Goal: Task Accomplishment & Management: Complete application form

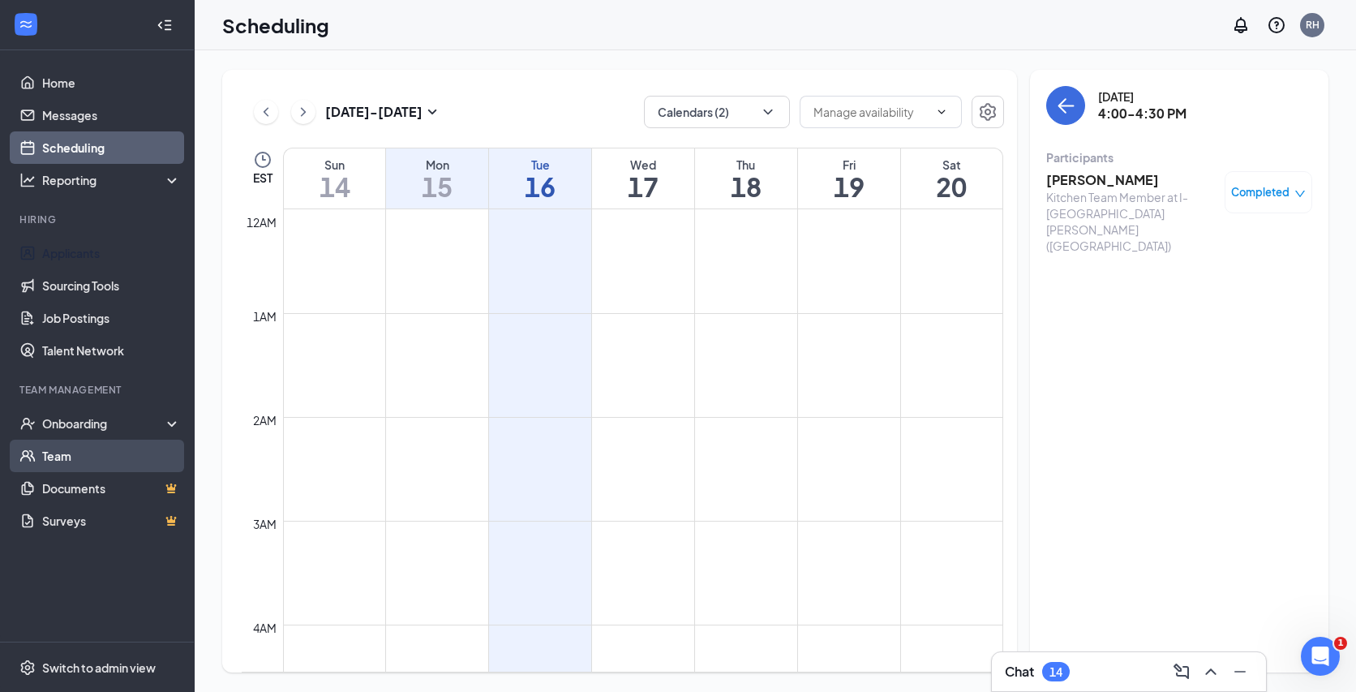
scroll to position [1308, 0]
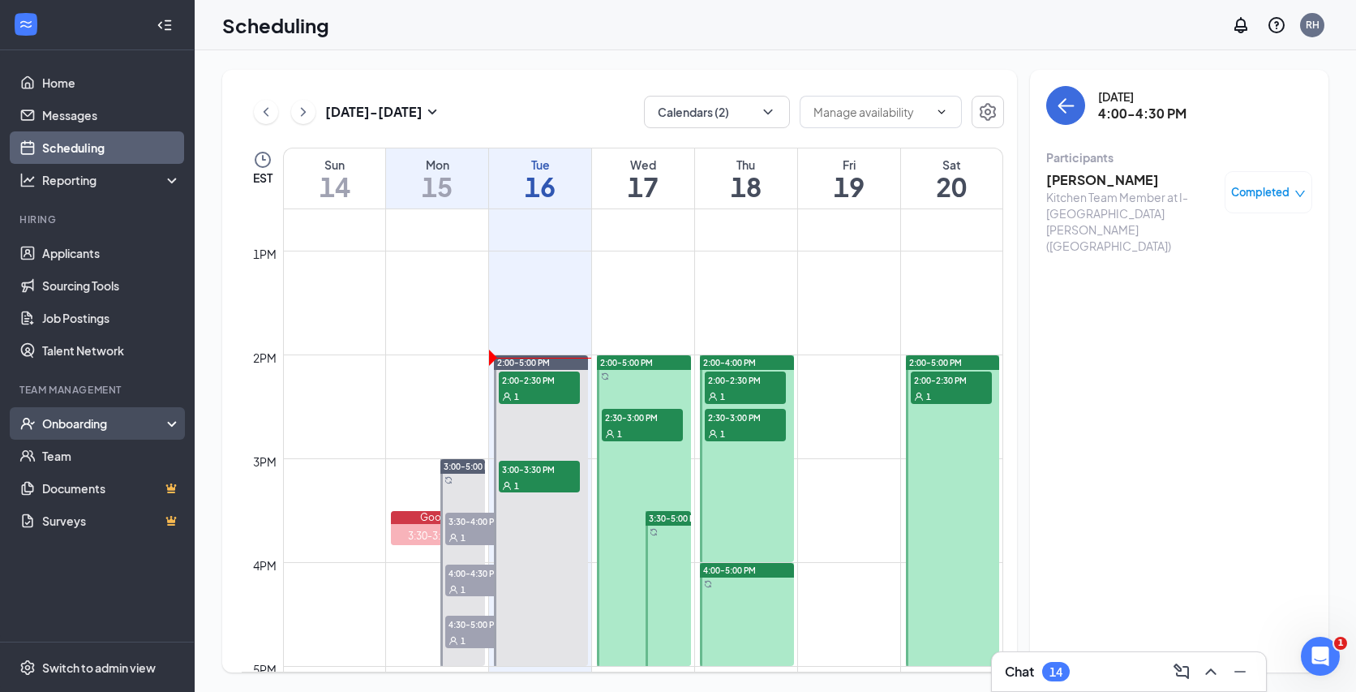
click at [132, 419] on div "Onboarding" at bounding box center [104, 423] width 125 height 16
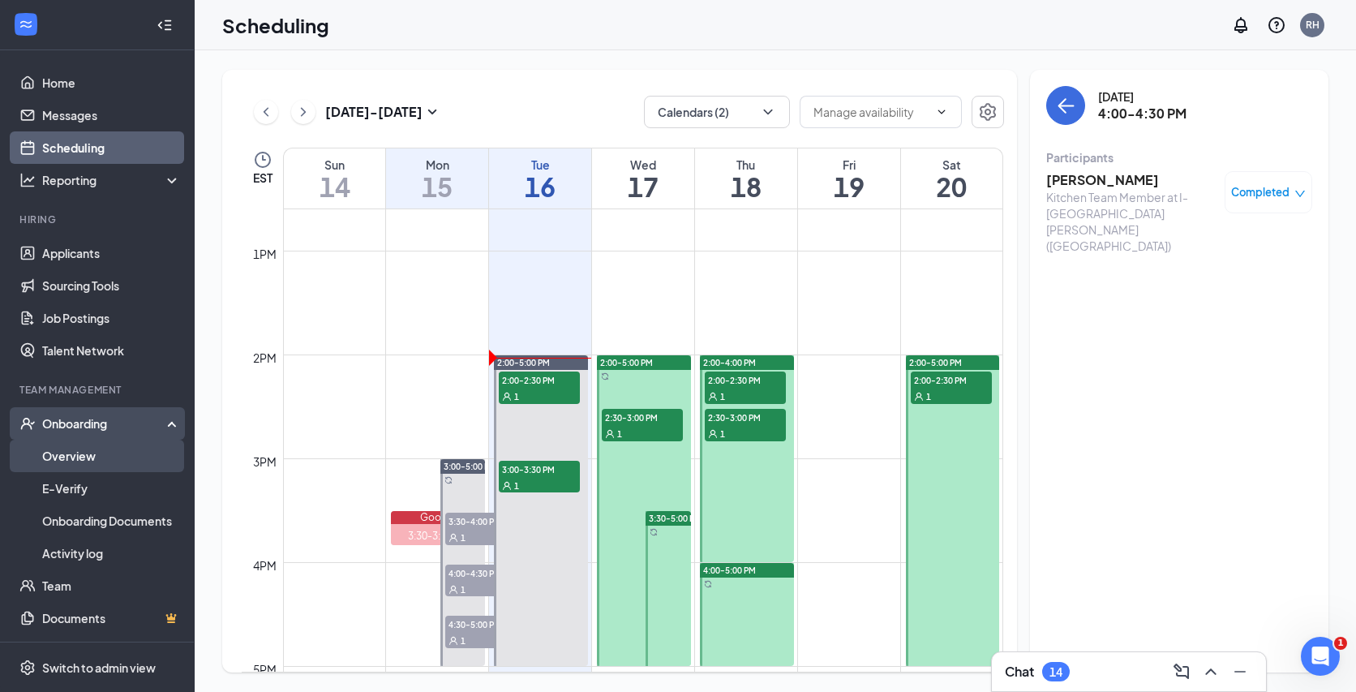
click at [117, 462] on link "Overview" at bounding box center [111, 456] width 139 height 32
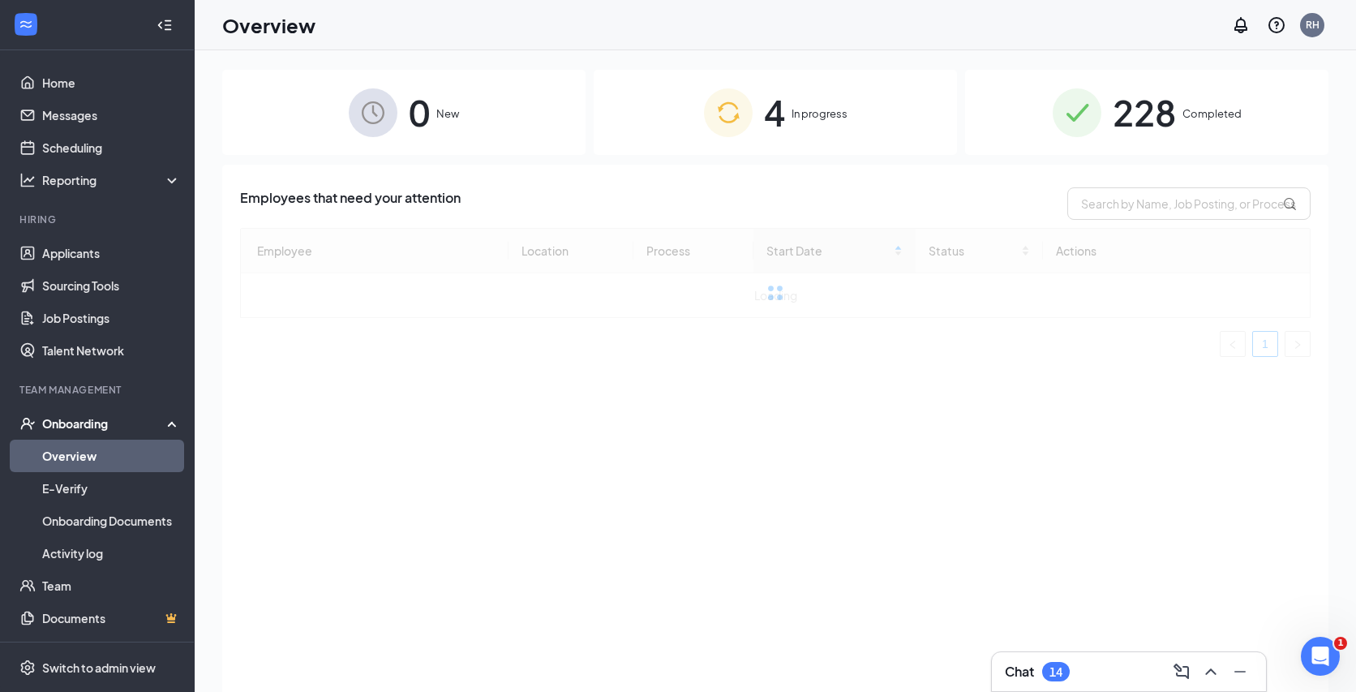
click at [787, 84] on div "4 In progress" at bounding box center [775, 112] width 363 height 85
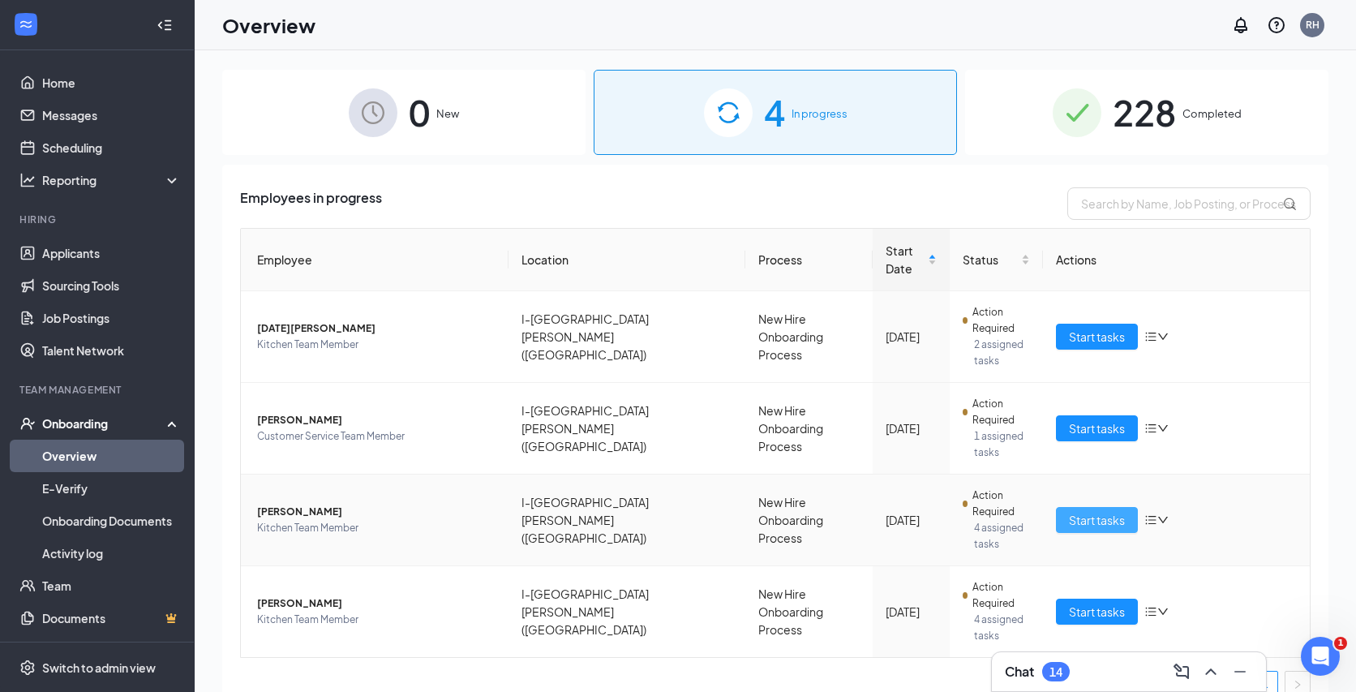
click at [1099, 511] on span "Start tasks" at bounding box center [1097, 520] width 56 height 18
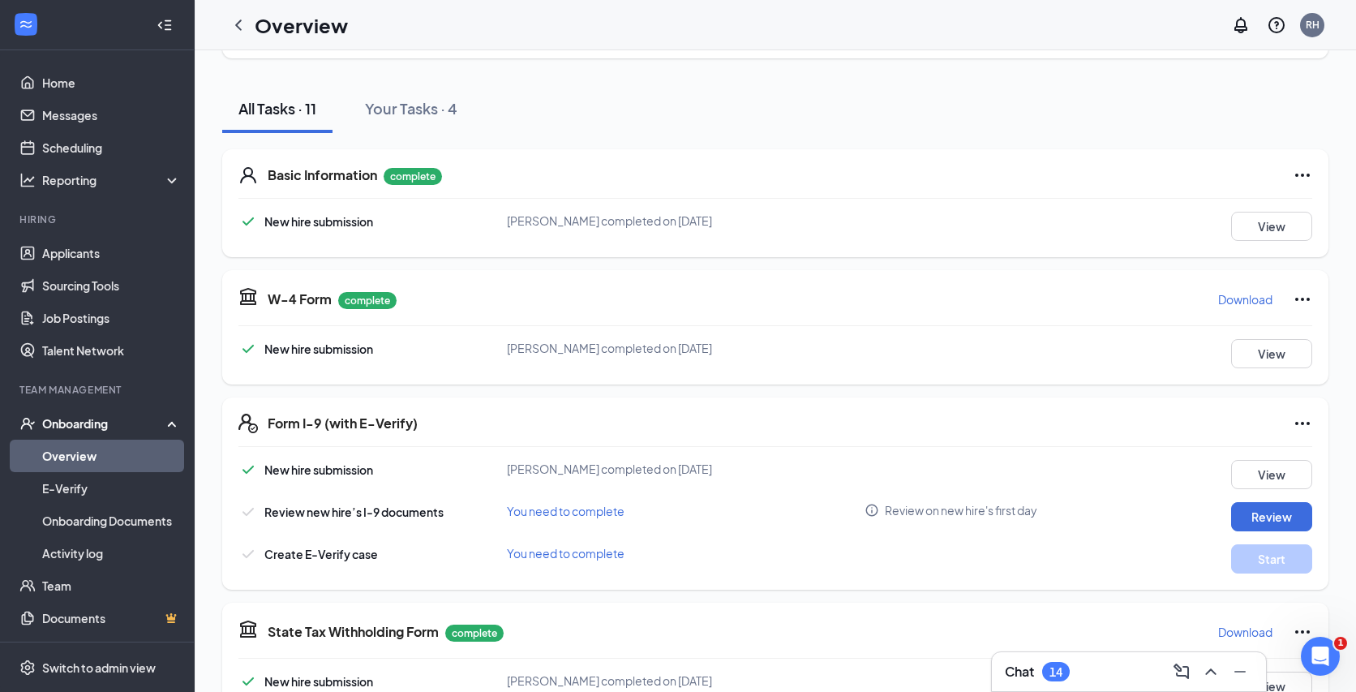
scroll to position [284, 0]
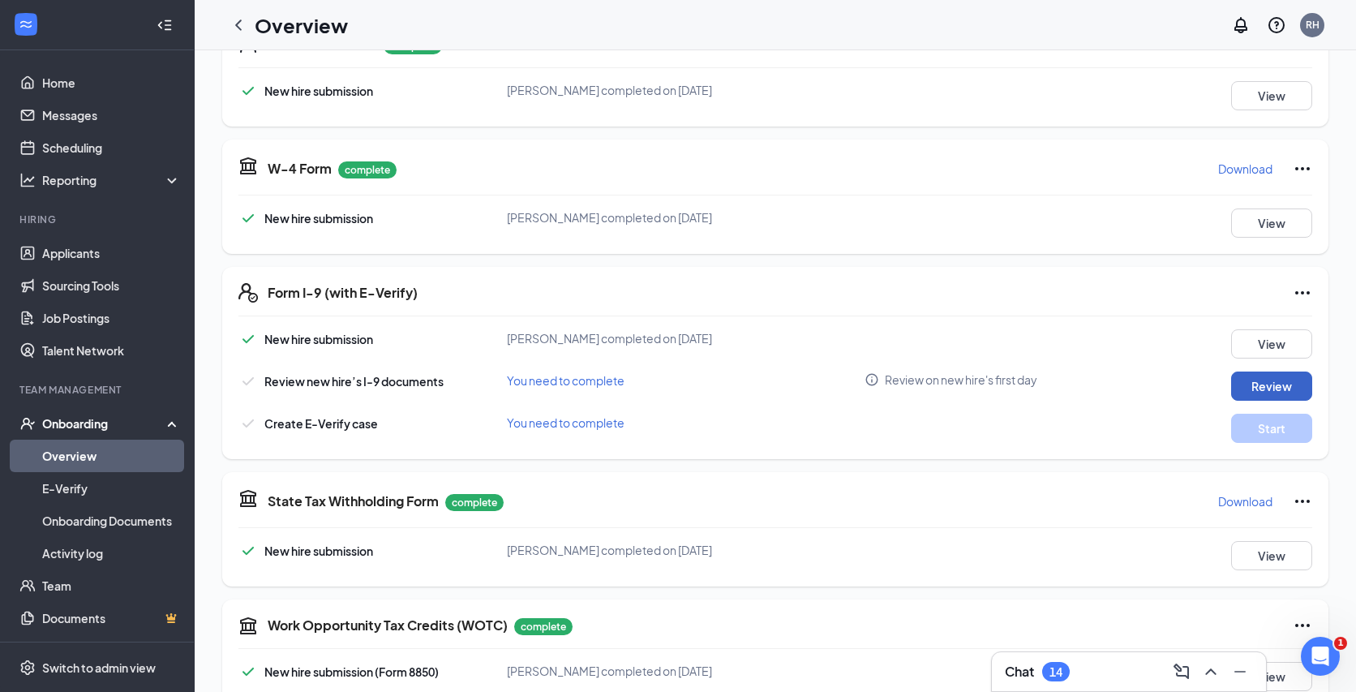
click at [1264, 387] on button "Review" at bounding box center [1271, 385] width 81 height 29
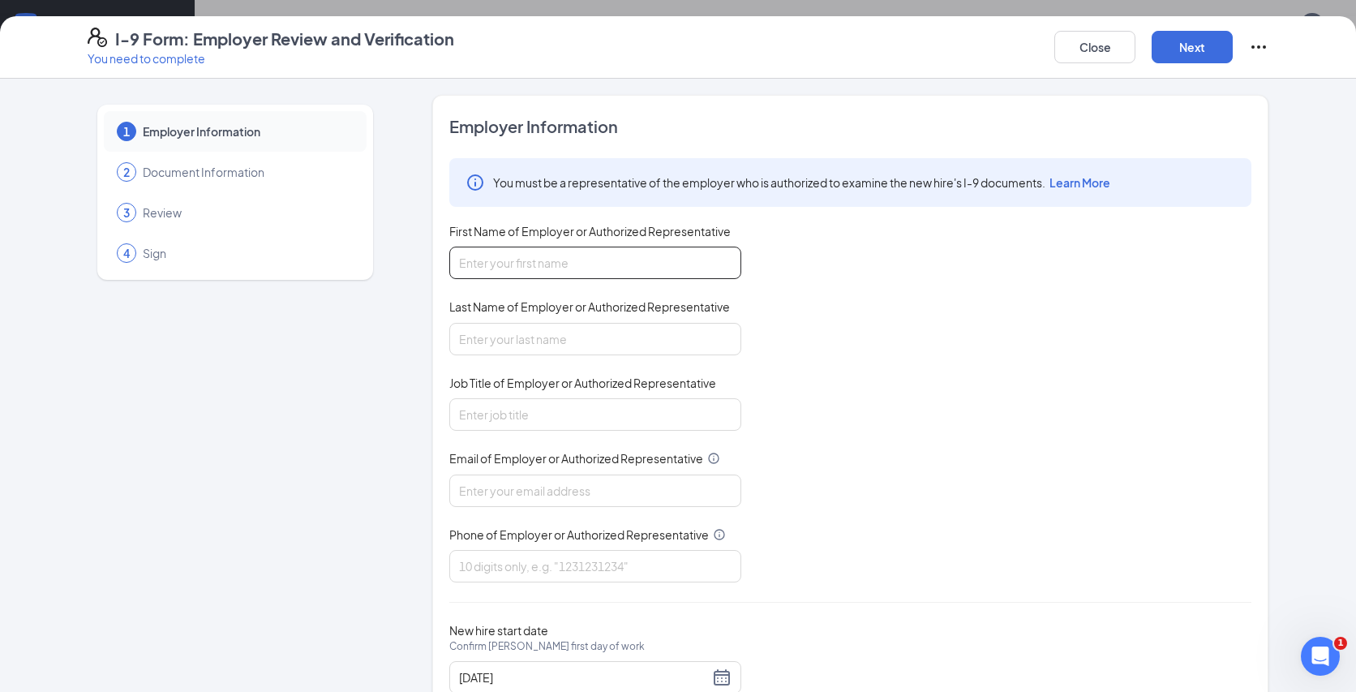
click at [599, 265] on input "First Name of Employer or Authorized Representative" at bounding box center [595, 263] width 292 height 32
type input "[PERSON_NAME]"
type input "Hood"
type input "Director"
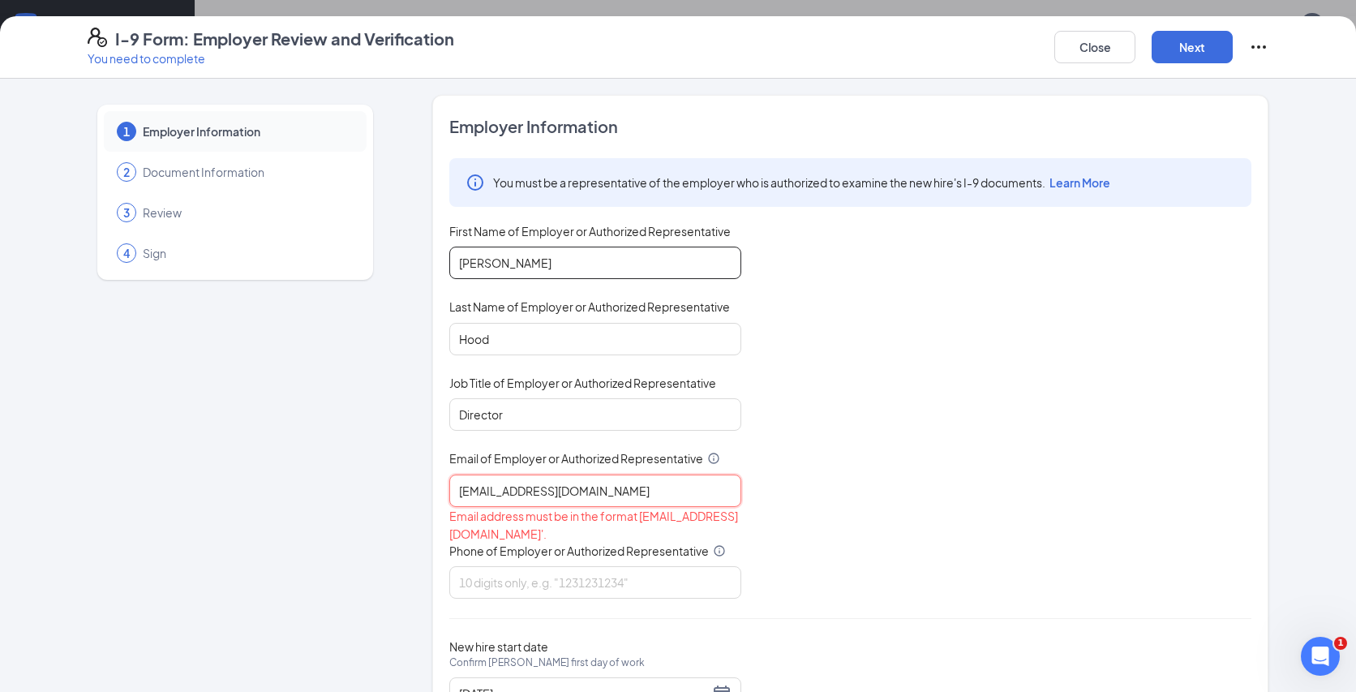
type input "[EMAIL_ADDRESS][DOMAIN_NAME]"
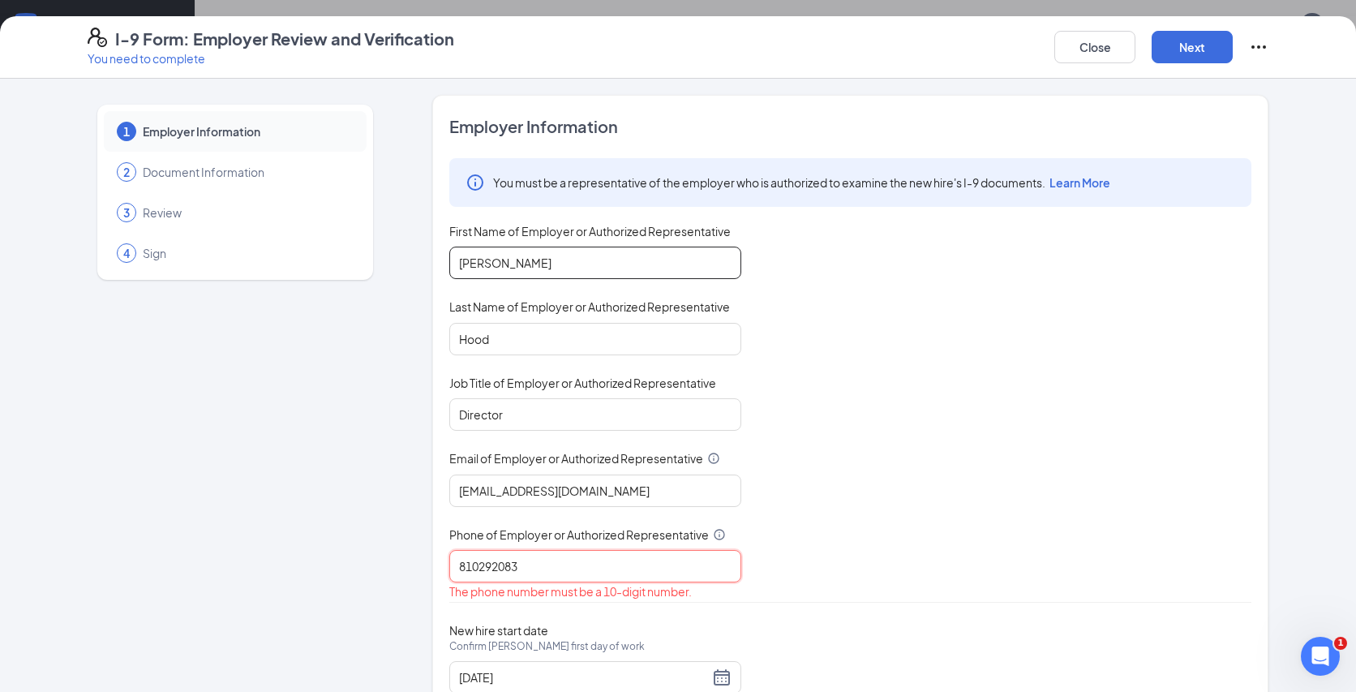
type input "8102920830"
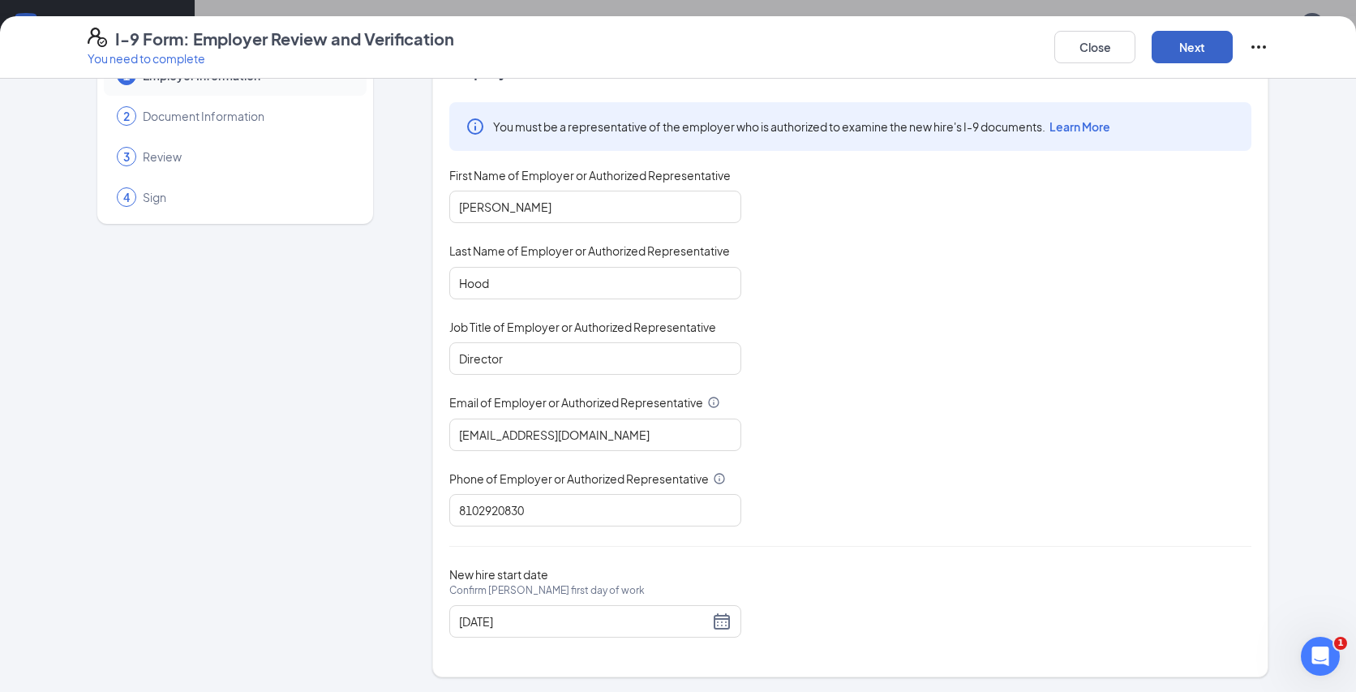
click at [1193, 40] on button "Next" at bounding box center [1192, 47] width 81 height 32
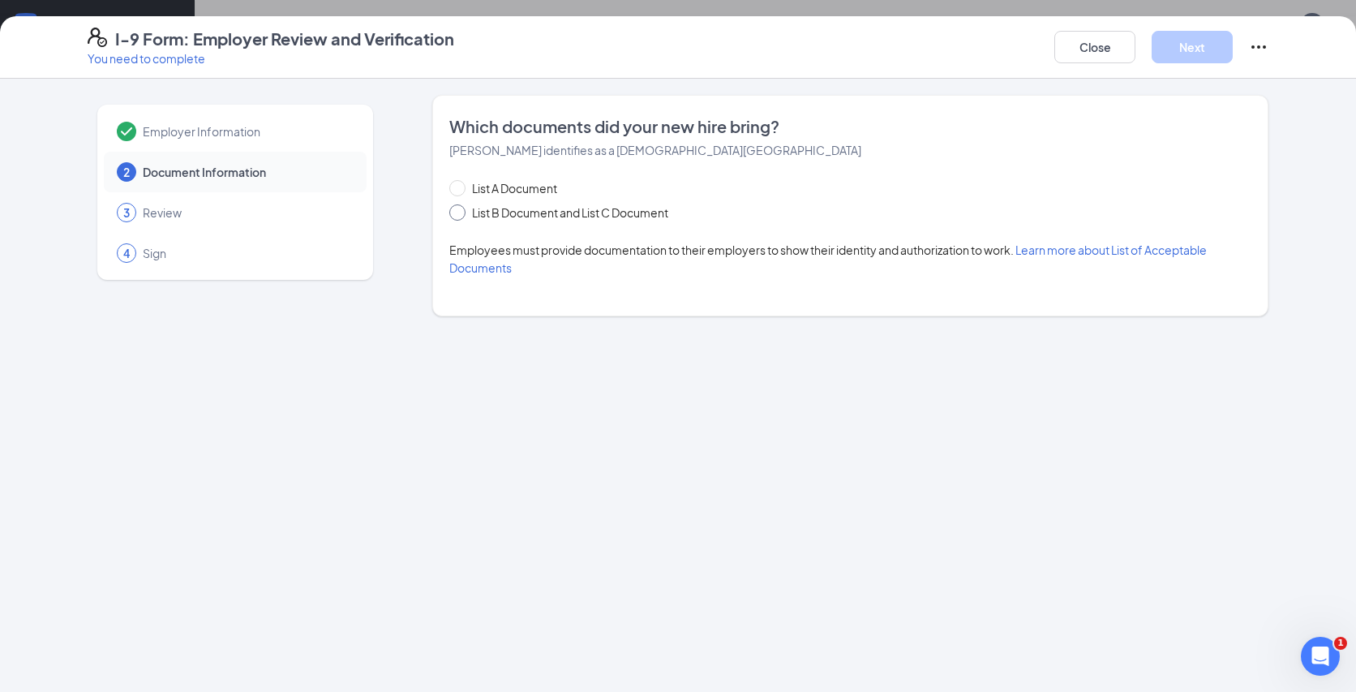
click at [597, 214] on span "List B Document and List C Document" at bounding box center [570, 213] width 209 height 18
click at [461, 214] on input "List B Document and List C Document" at bounding box center [454, 209] width 11 height 11
radio input "true"
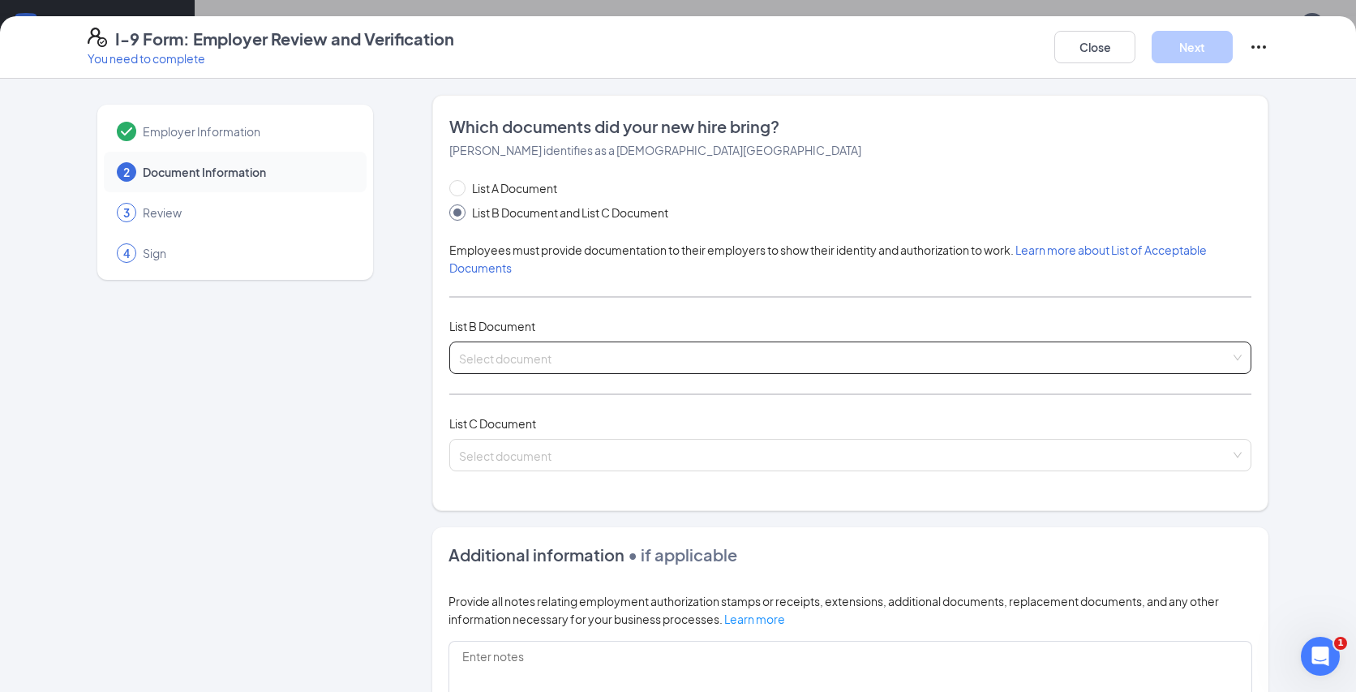
click at [518, 362] on input "search" at bounding box center [844, 354] width 771 height 24
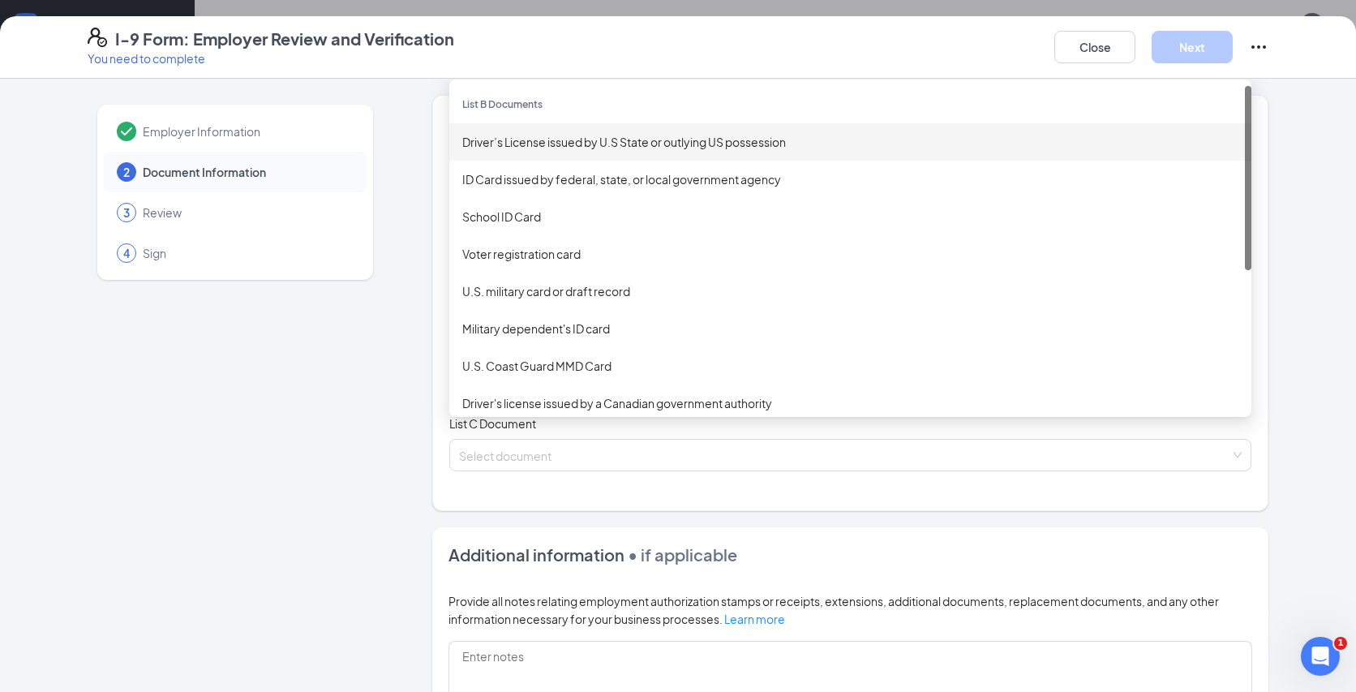
click at [554, 136] on div "Driver’s License issued by U.S State or outlying US possession" at bounding box center [850, 142] width 776 height 18
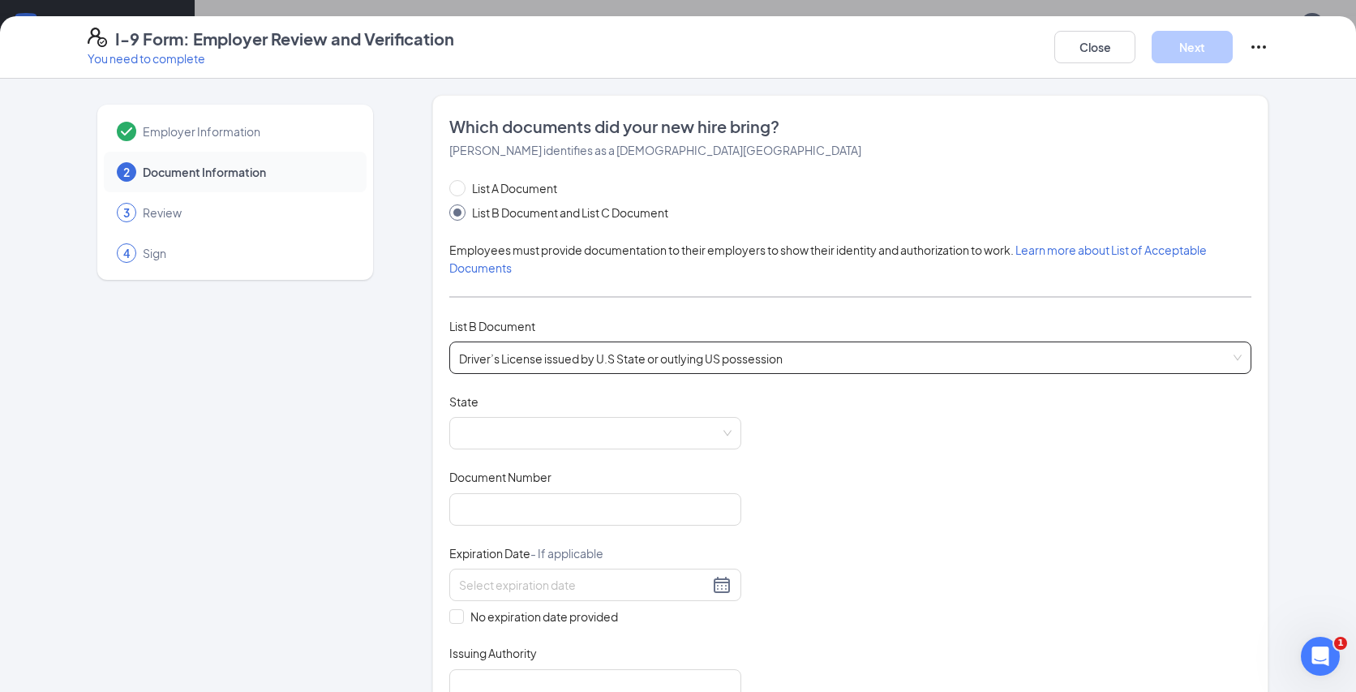
click at [542, 453] on div "Document Title Driver’s License issued by U.S State or outlying US possession S…" at bounding box center [850, 547] width 802 height 308
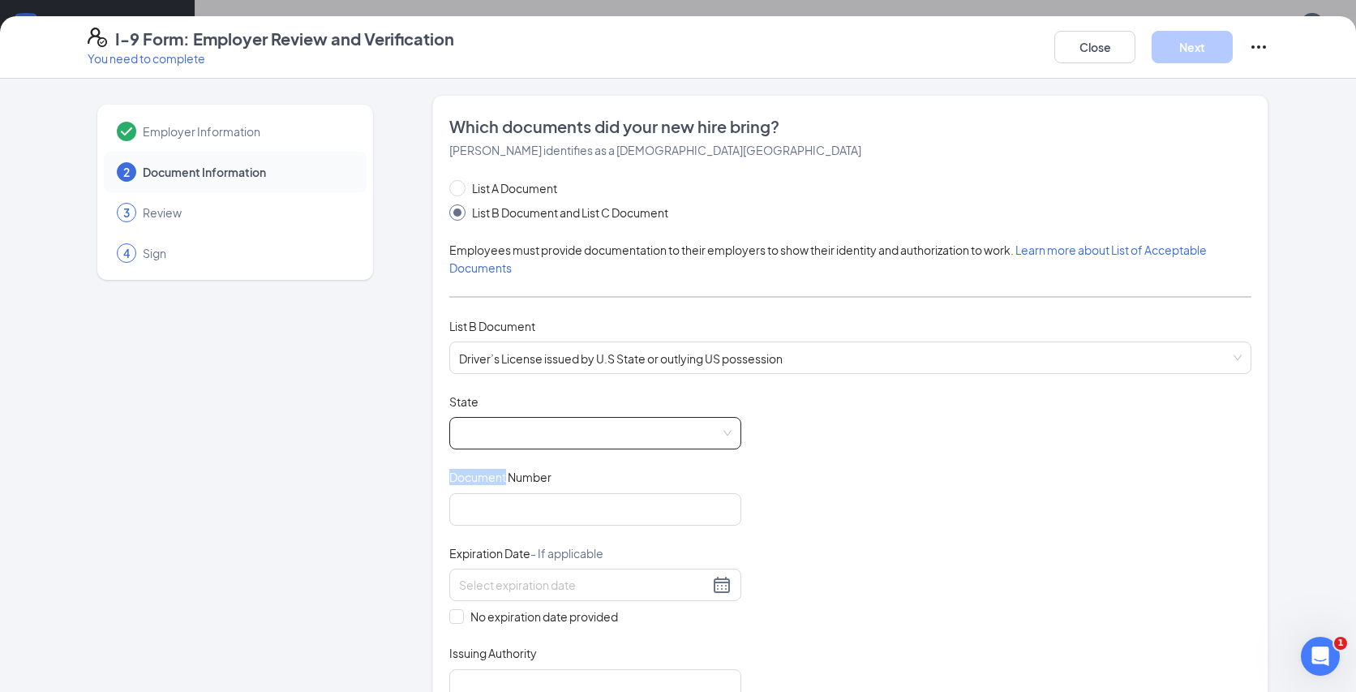
click at [556, 439] on span at bounding box center [595, 433] width 272 height 31
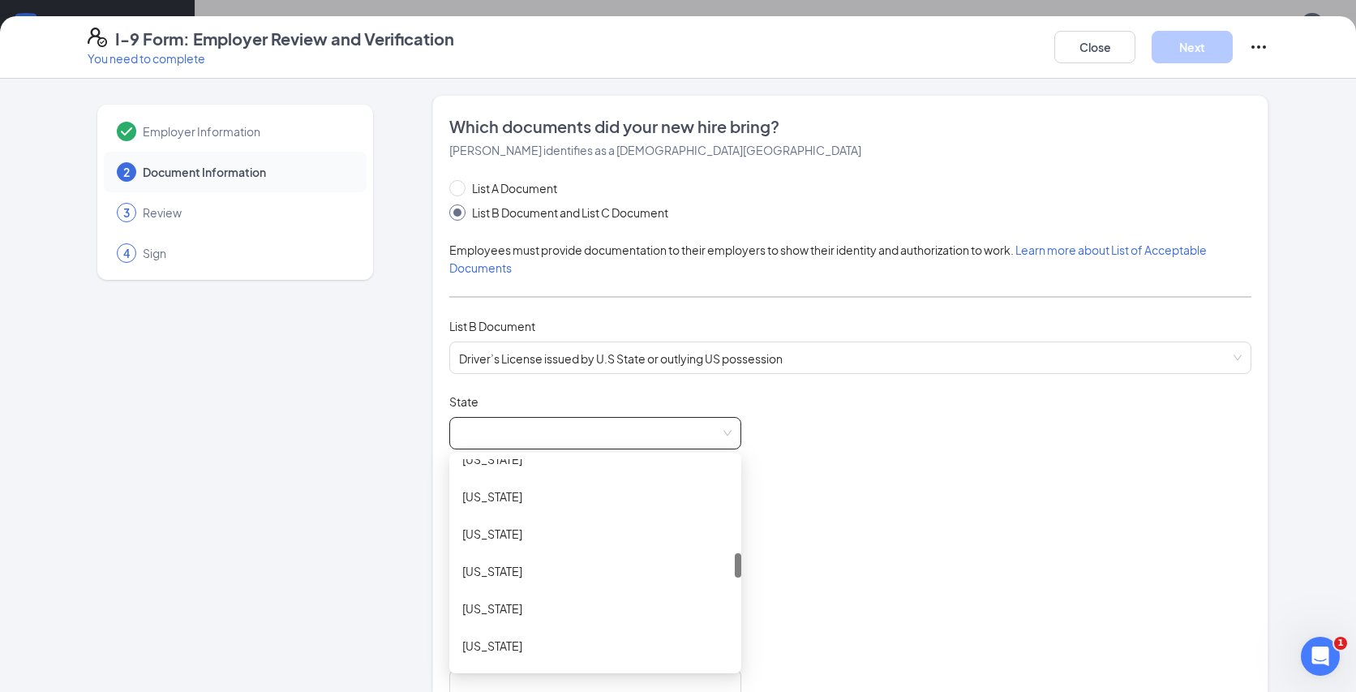
scroll to position [806, 0]
click at [551, 579] on div "[US_STATE]" at bounding box center [595, 566] width 292 height 37
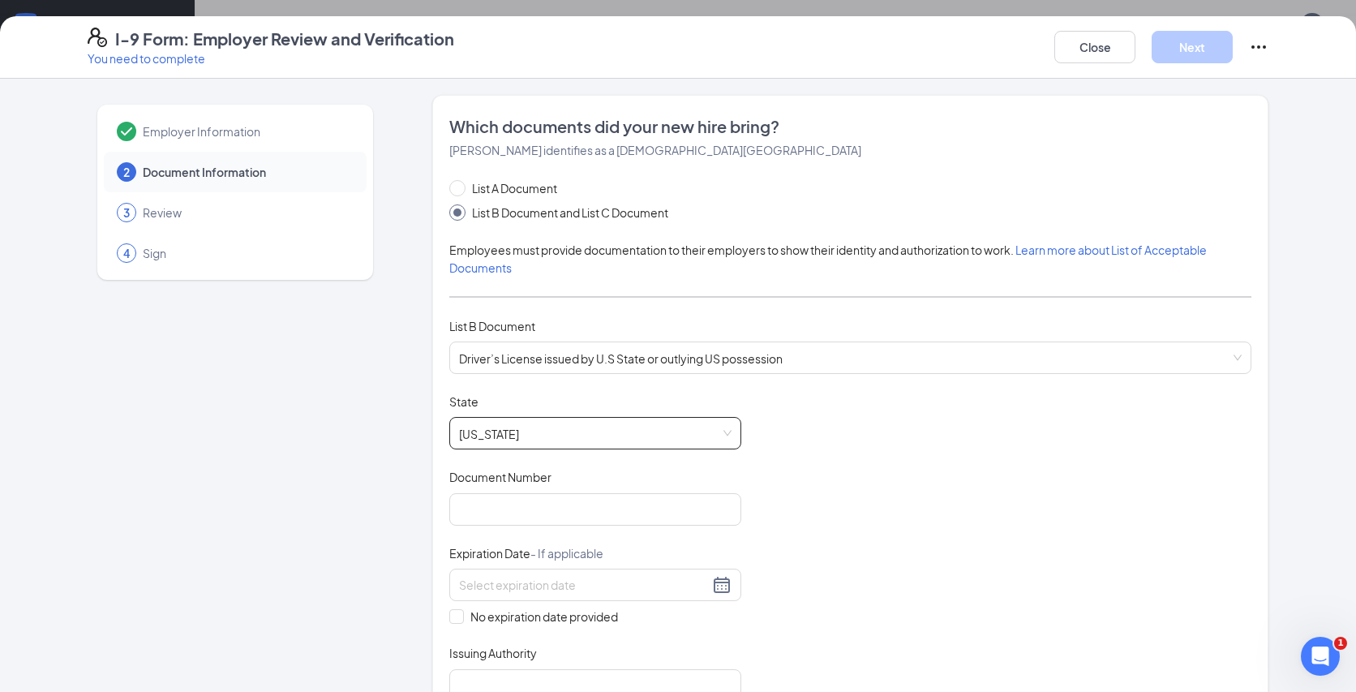
click at [383, 571] on div "Employer Information 2 Document Information 3 Review 4 Sign Which documents did…" at bounding box center [678, 673] width 1181 height 1156
click at [515, 499] on input "Document Number" at bounding box center [595, 509] width 292 height 32
type input "W900001834444"
click at [730, 592] on div at bounding box center [595, 584] width 272 height 19
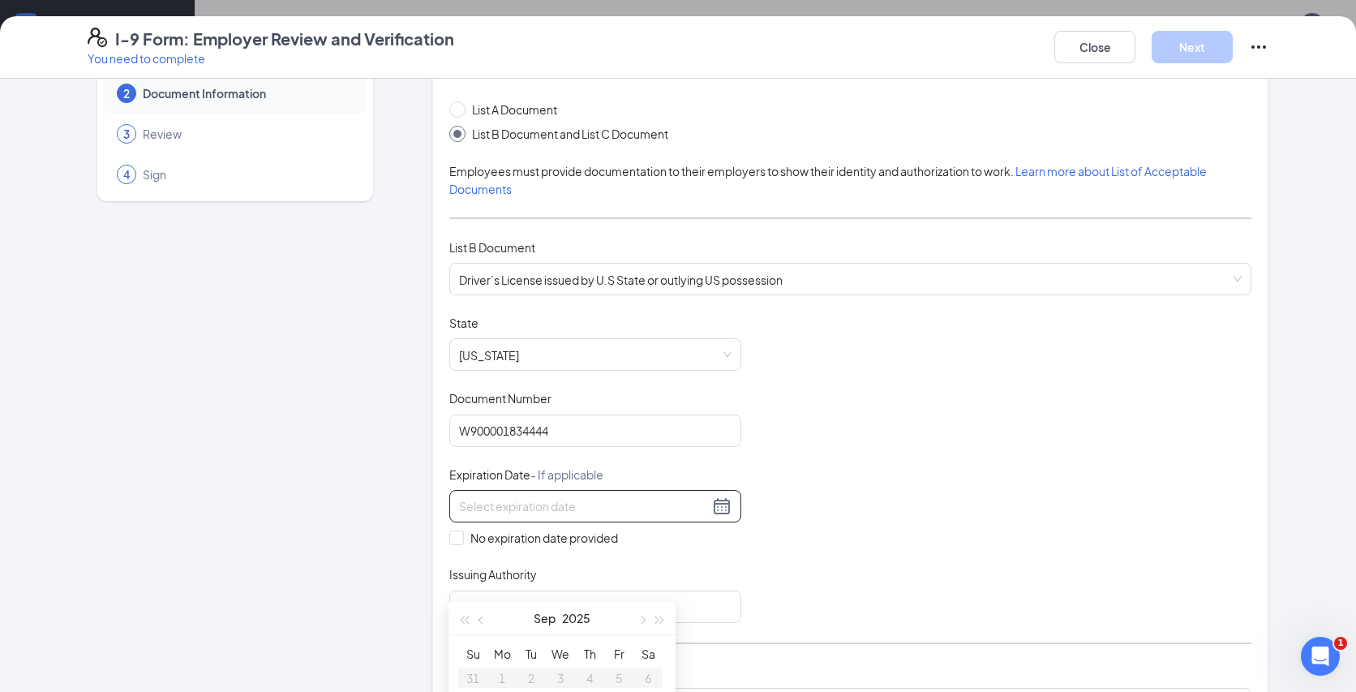
scroll to position [87, 0]
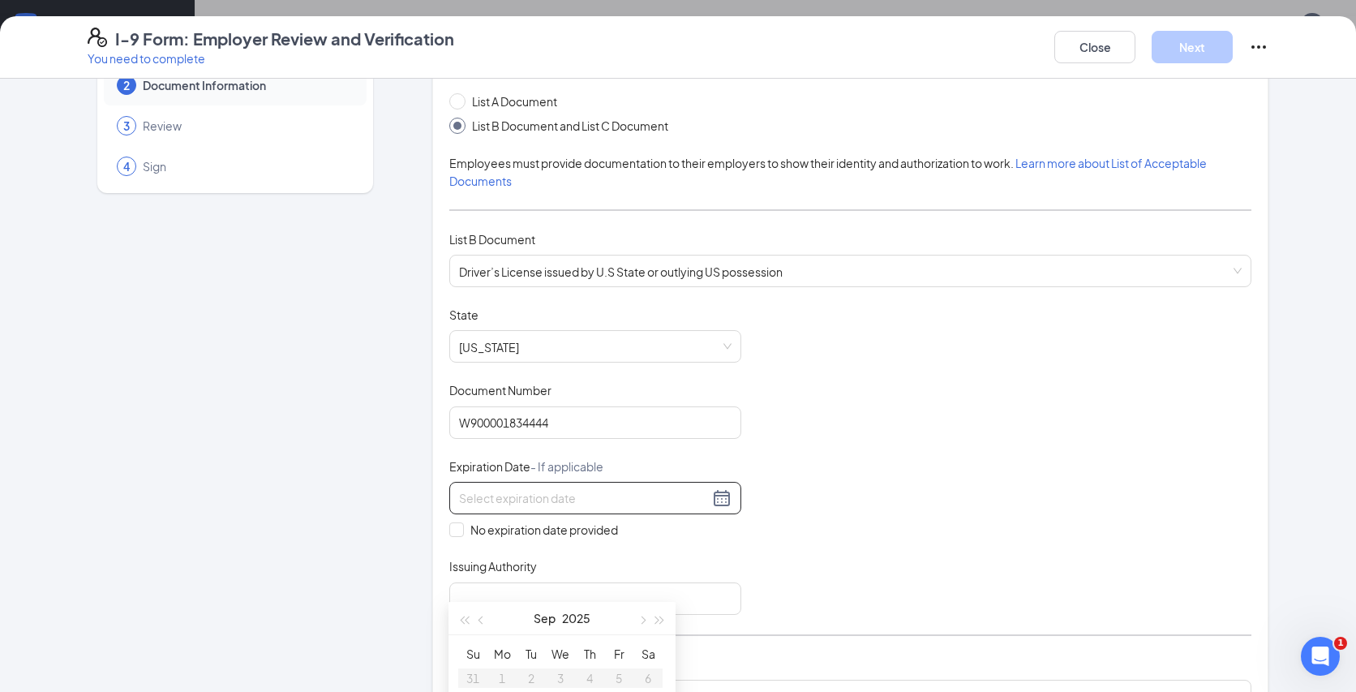
click at [788, 483] on div "Document Title Driver’s License issued by U.S State or outlying US possession S…" at bounding box center [850, 461] width 802 height 308
click at [726, 493] on div at bounding box center [595, 497] width 272 height 19
click at [665, 523] on button "button" at bounding box center [660, 531] width 18 height 32
click at [484, 539] on button "button" at bounding box center [482, 531] width 18 height 32
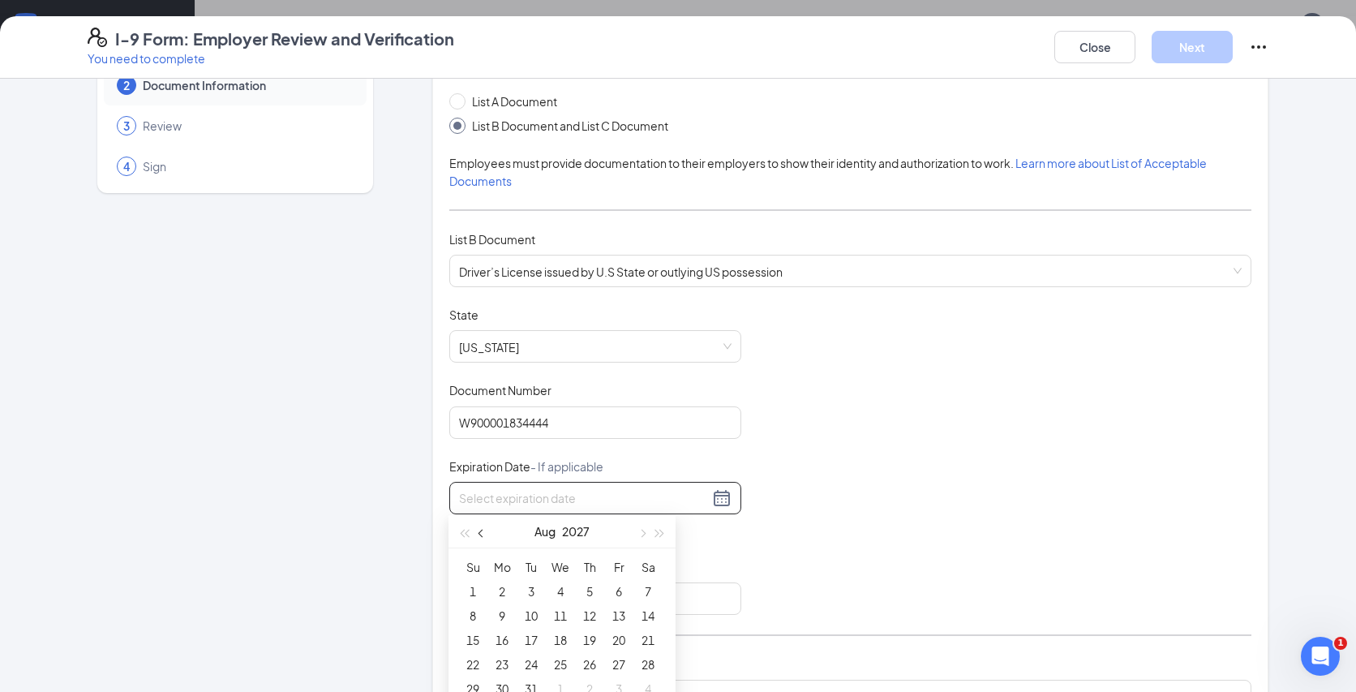
click at [484, 539] on button "button" at bounding box center [482, 531] width 18 height 32
type input "[DATE]"
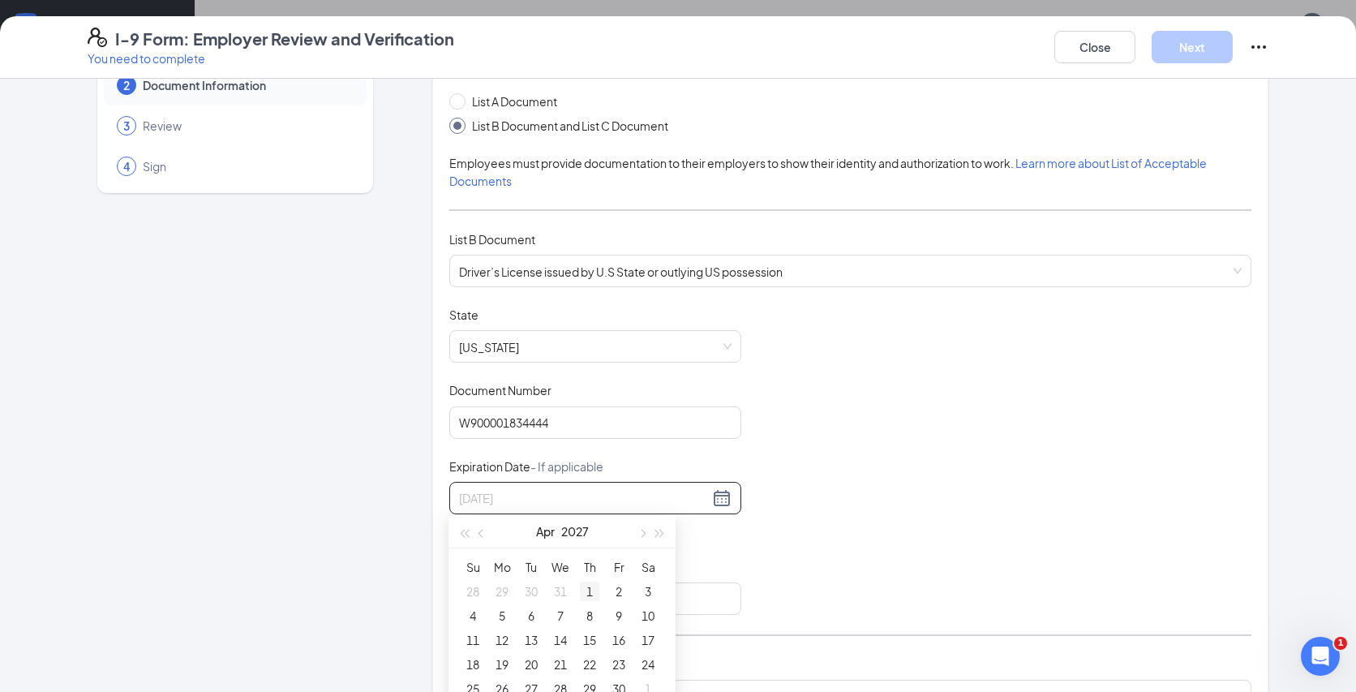
click at [594, 594] on div "1" at bounding box center [589, 590] width 19 height 19
click at [565, 587] on input "Issuing Authority" at bounding box center [595, 598] width 292 height 32
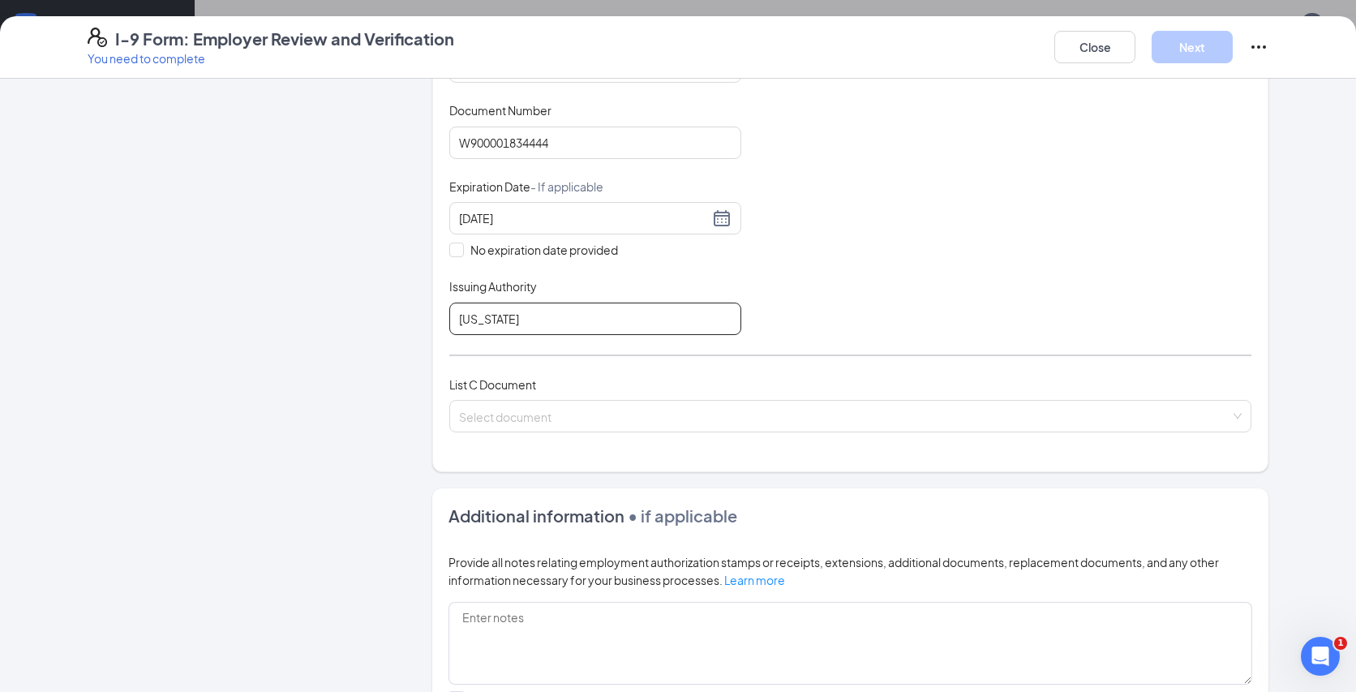
scroll to position [395, 0]
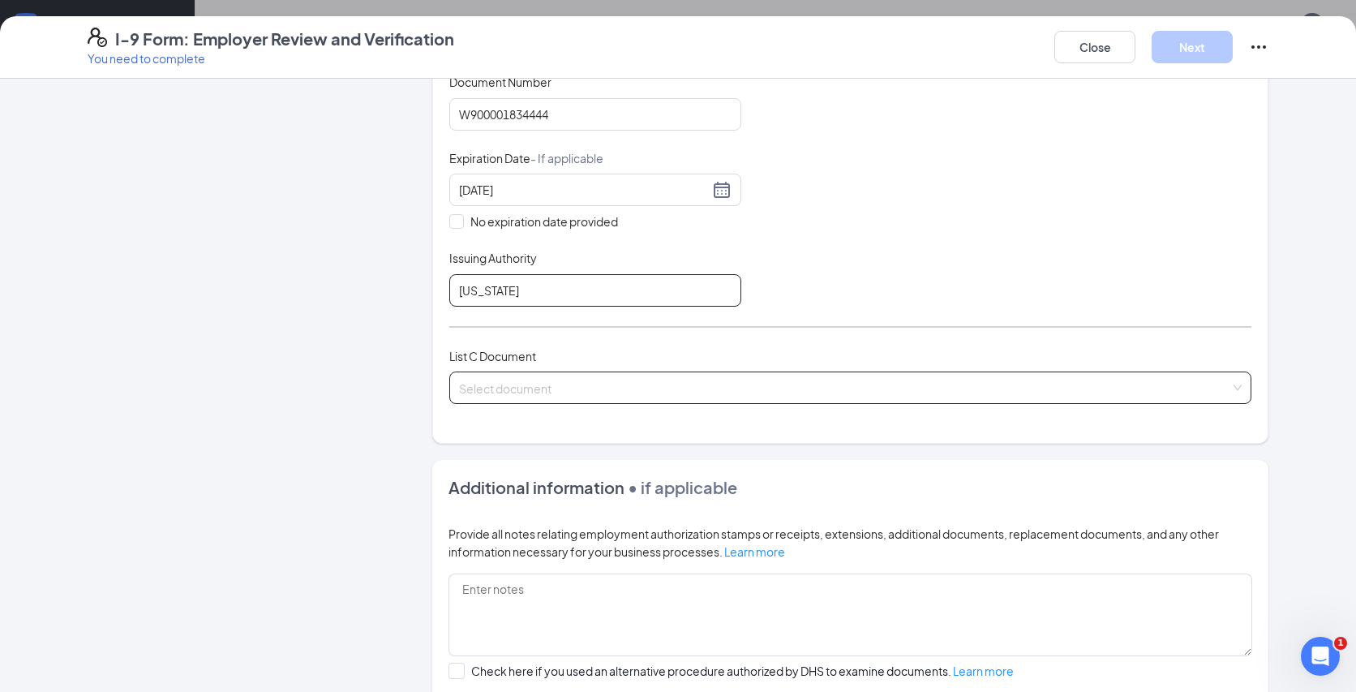
type input "[US_STATE]"
click at [737, 392] on input "search" at bounding box center [844, 384] width 771 height 24
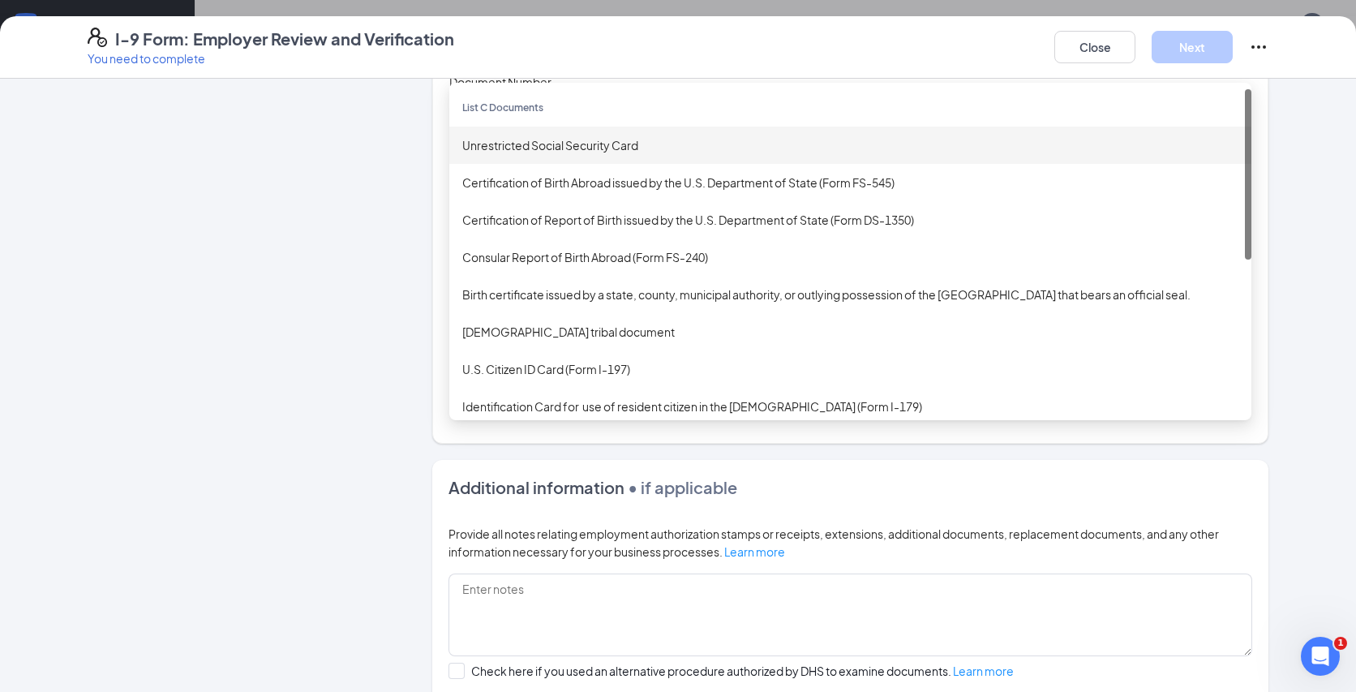
click at [662, 131] on div "Unrestricted Social Security Card" at bounding box center [850, 145] width 802 height 37
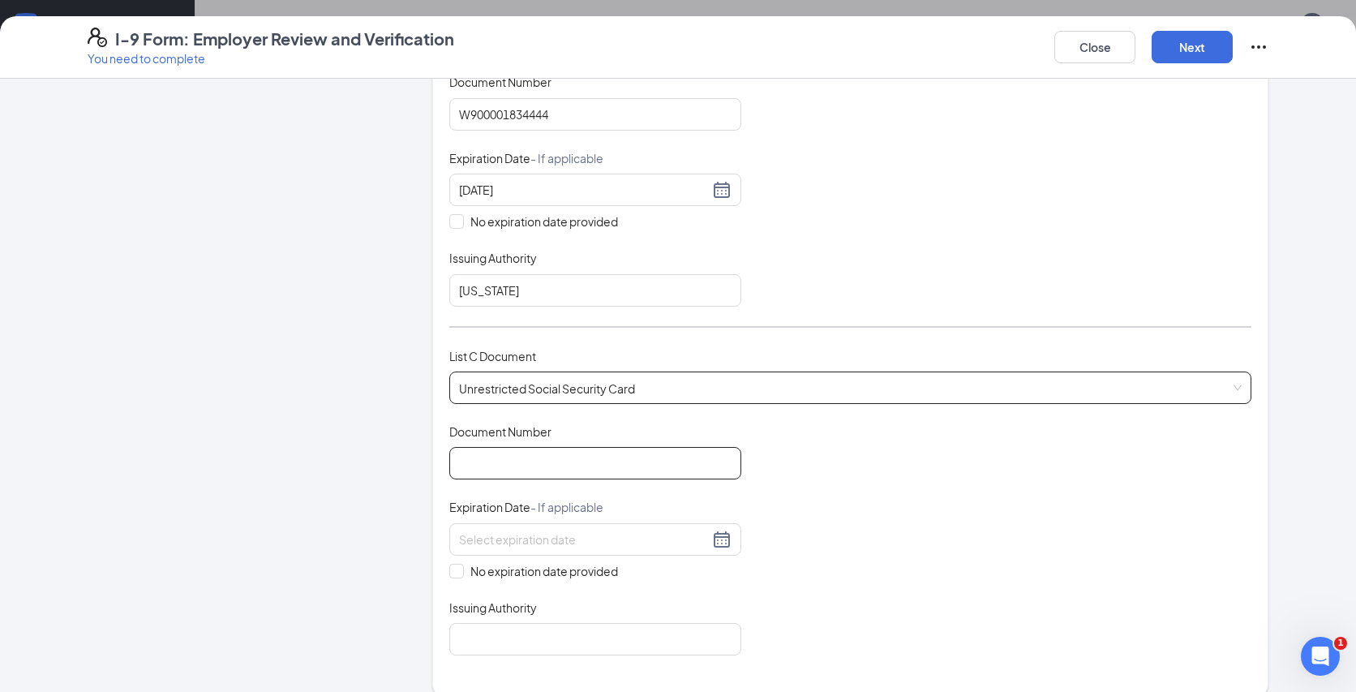
click at [532, 455] on input "Document Number" at bounding box center [595, 463] width 292 height 32
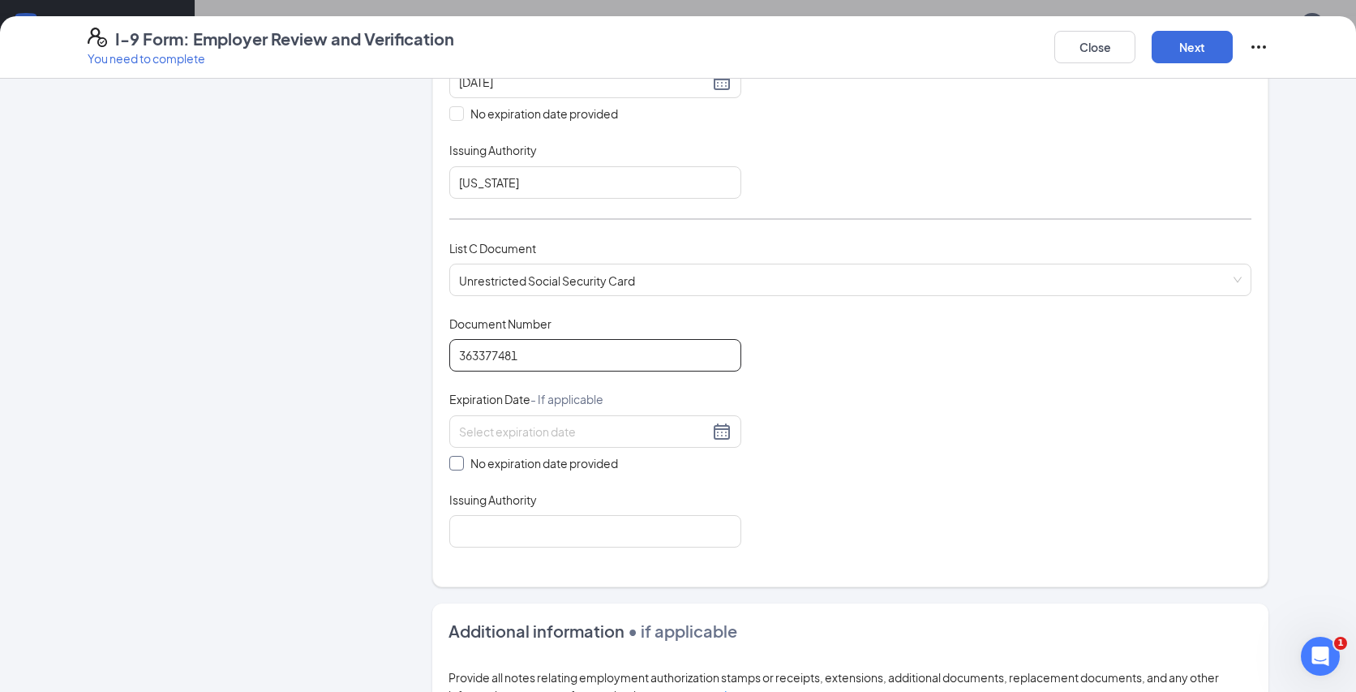
type input "363377481"
click at [457, 459] on input "No expiration date provided" at bounding box center [454, 461] width 11 height 11
checkbox input "true"
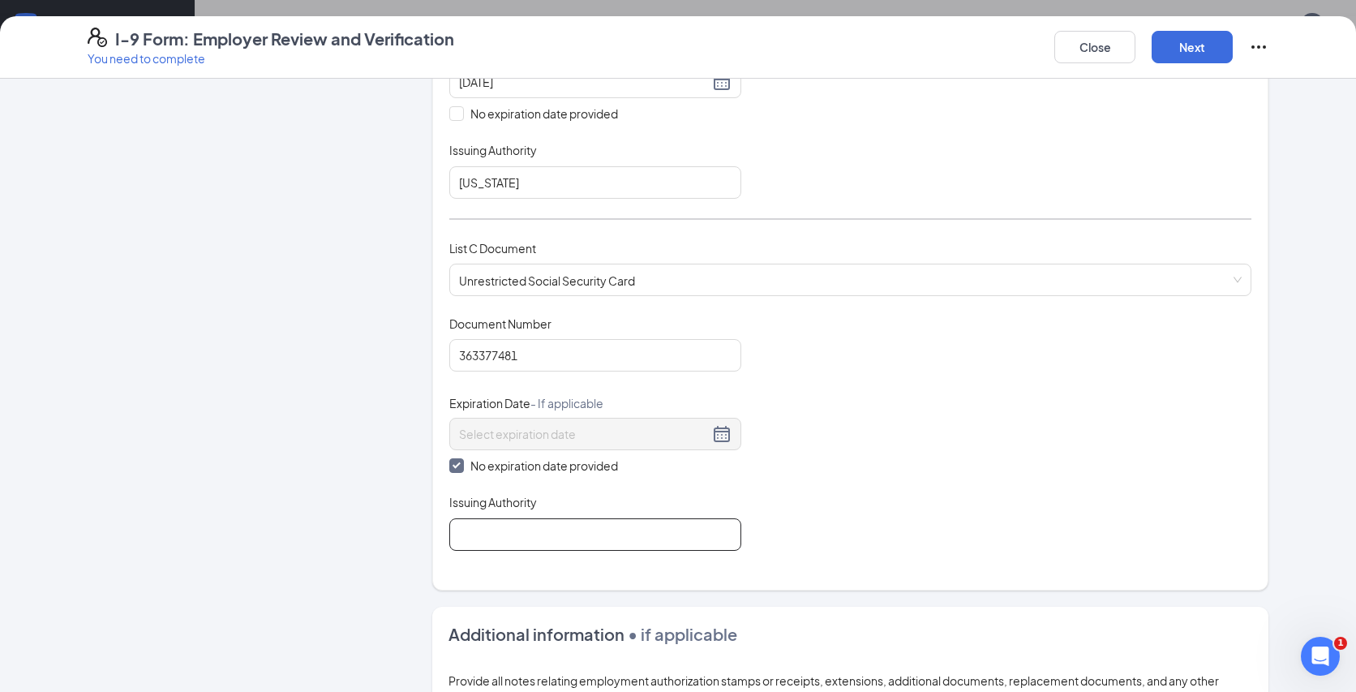
click at [501, 524] on input "Issuing Authority" at bounding box center [595, 534] width 292 height 32
type input "Social Security"
click at [1161, 37] on button "Next" at bounding box center [1192, 47] width 81 height 32
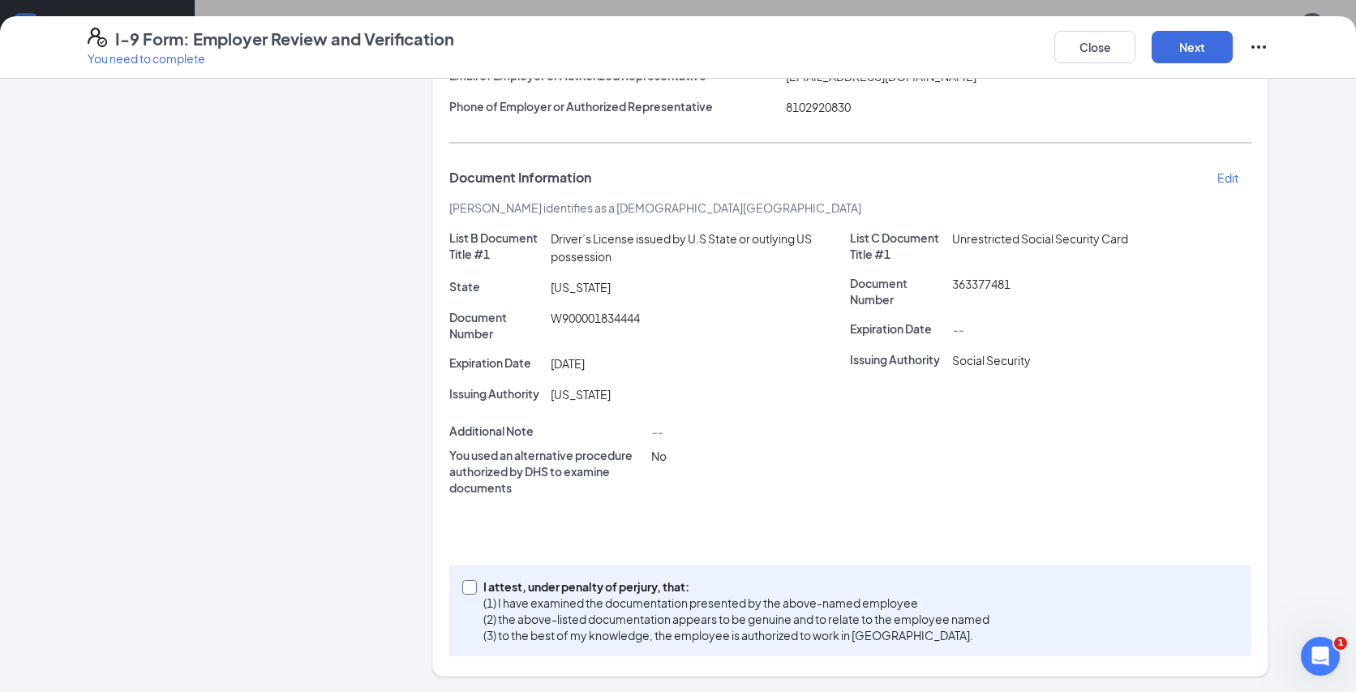
click at [472, 587] on input "I attest, under penalty of [PERSON_NAME], that: (1) I have examined the documen…" at bounding box center [467, 585] width 11 height 11
checkbox input "true"
click at [1167, 43] on button "Next" at bounding box center [1192, 47] width 81 height 32
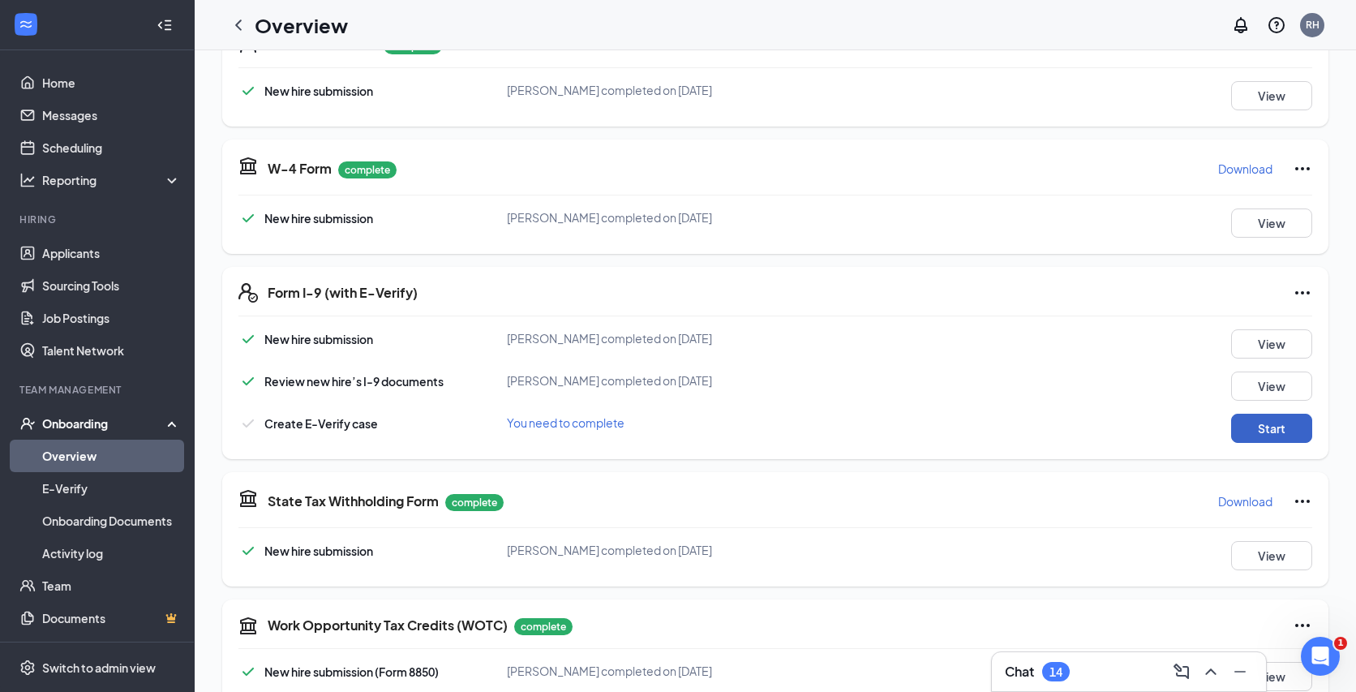
click at [1252, 418] on button "Start" at bounding box center [1271, 428] width 81 height 29
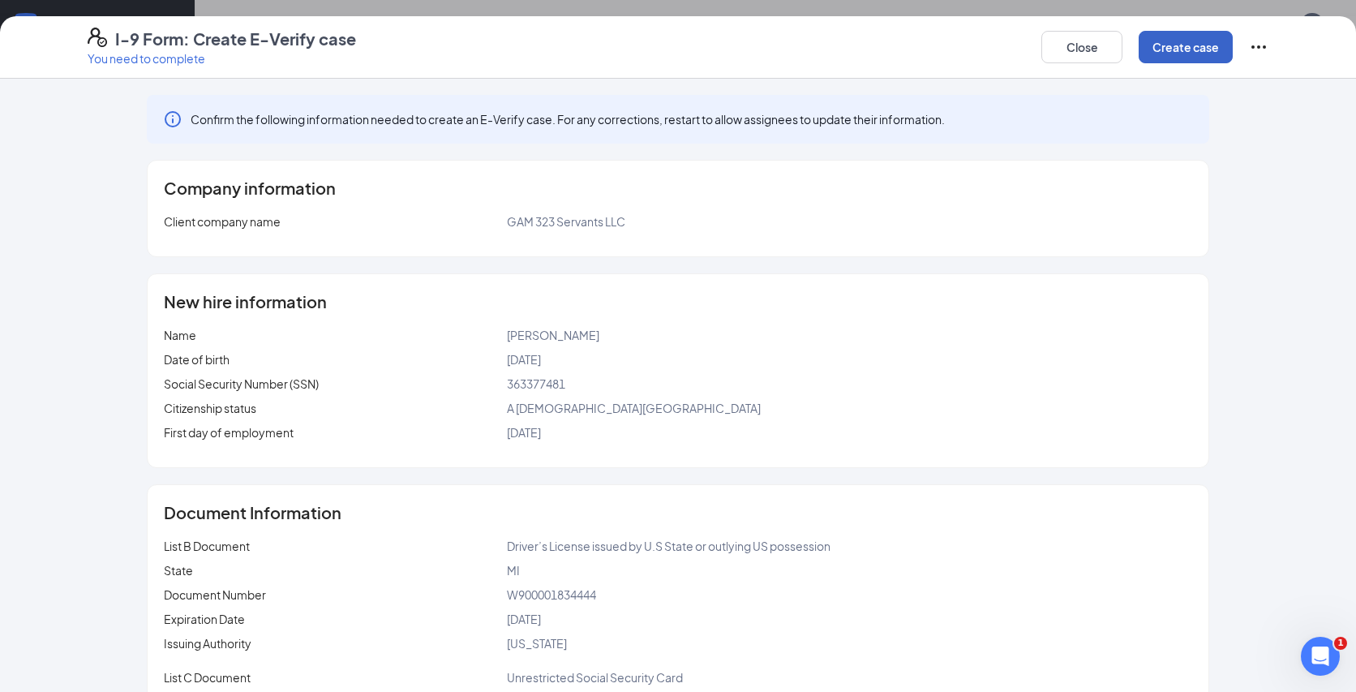
click at [1190, 58] on button "Create case" at bounding box center [1186, 47] width 94 height 32
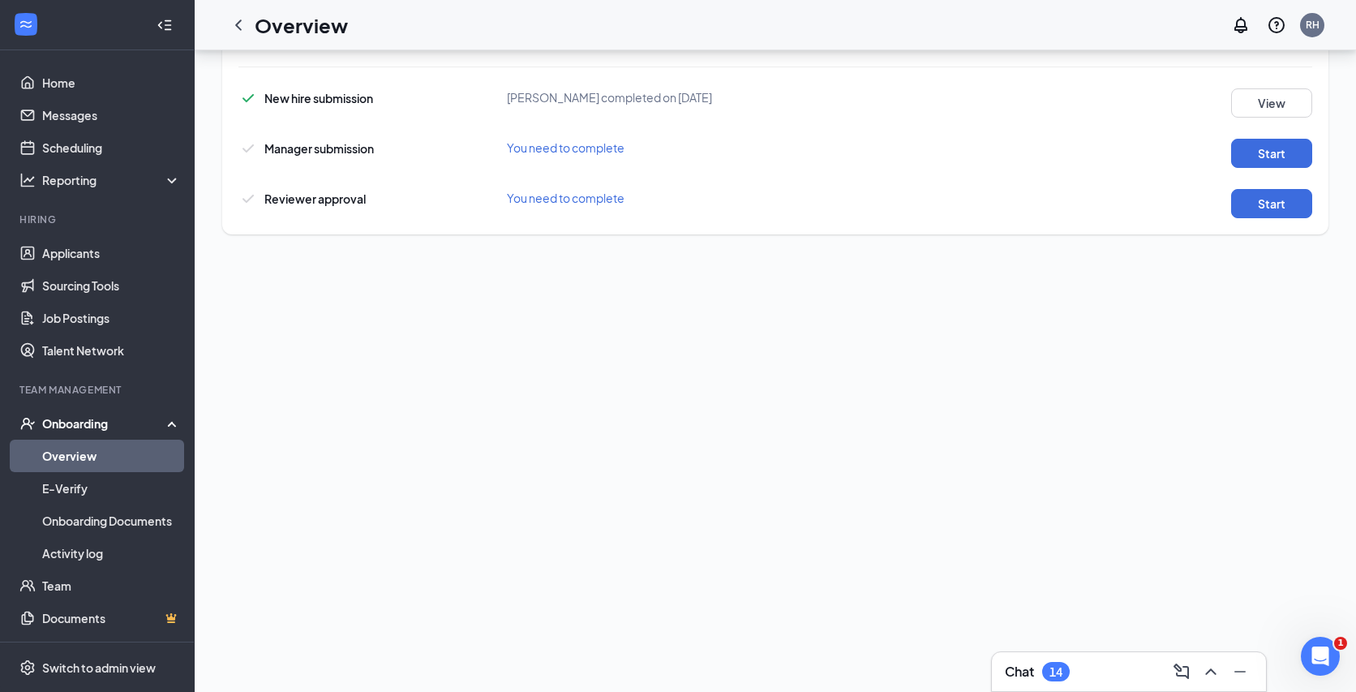
scroll to position [595, 0]
click at [1277, 144] on button "Start" at bounding box center [1271, 153] width 81 height 29
click at [1264, 198] on button "Start" at bounding box center [1271, 204] width 81 height 29
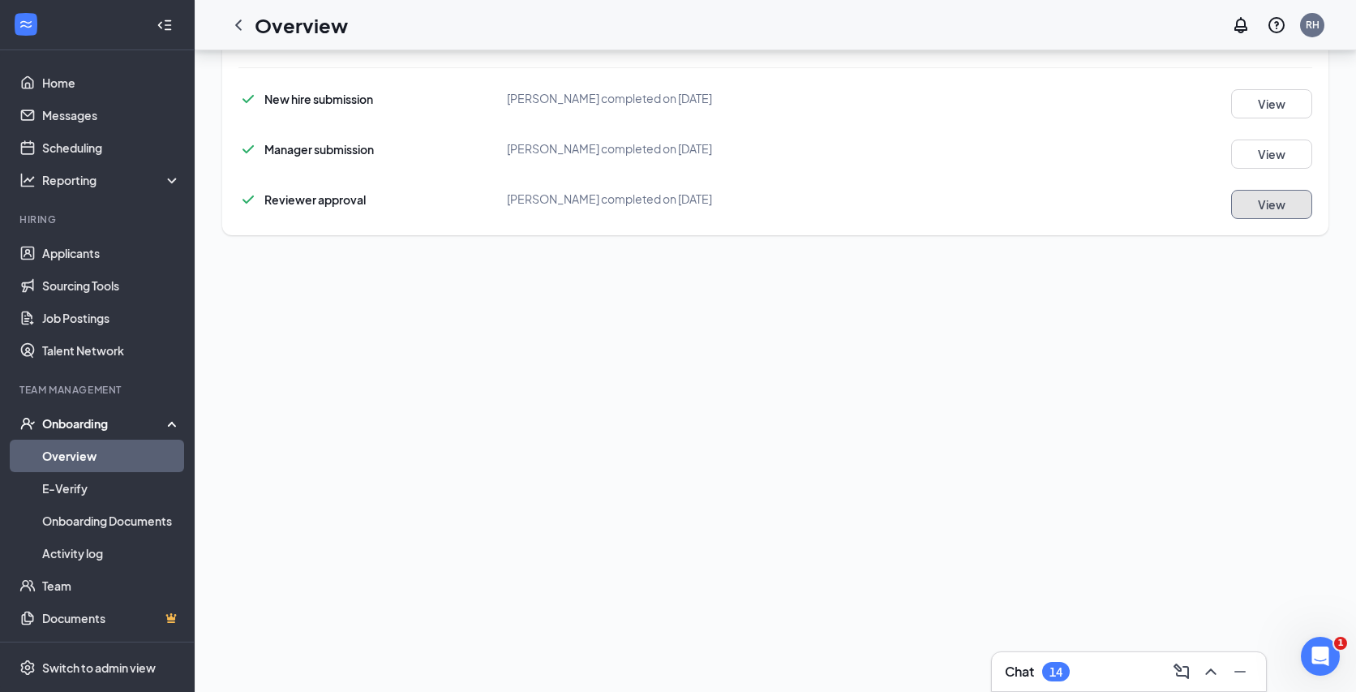
scroll to position [0, 0]
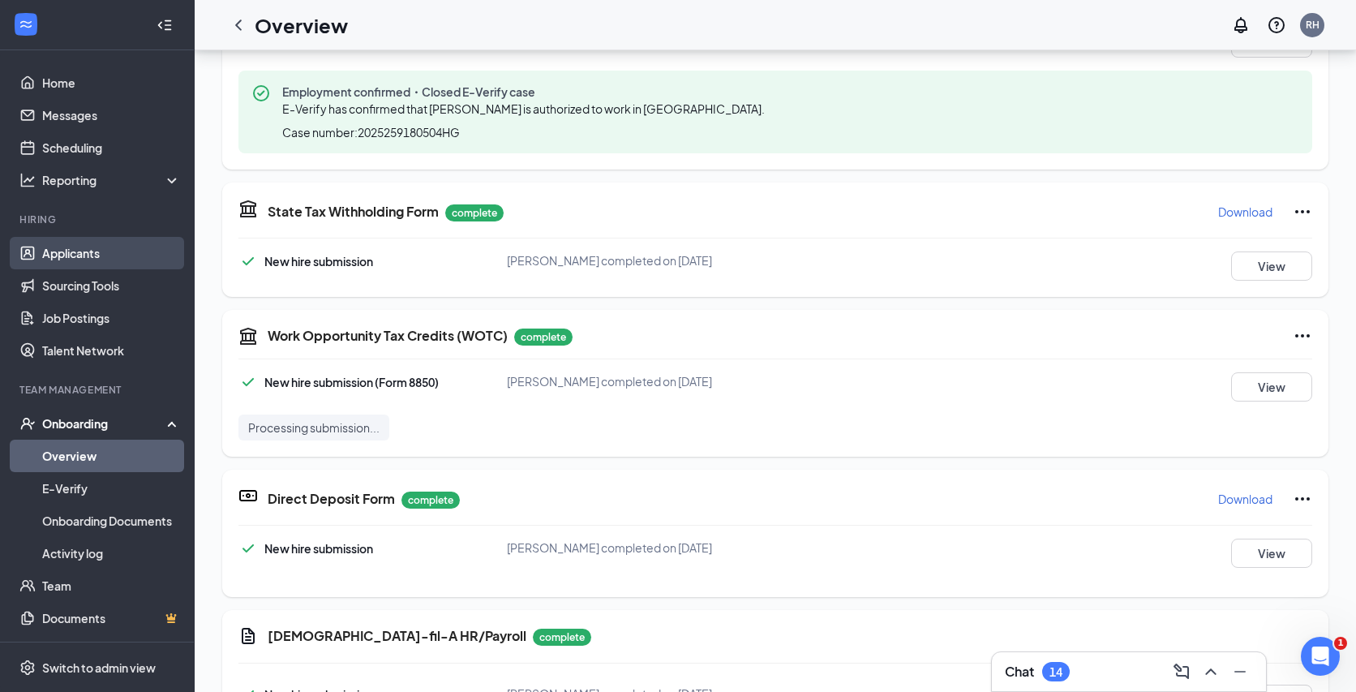
click at [84, 256] on link "Applicants" at bounding box center [111, 253] width 139 height 32
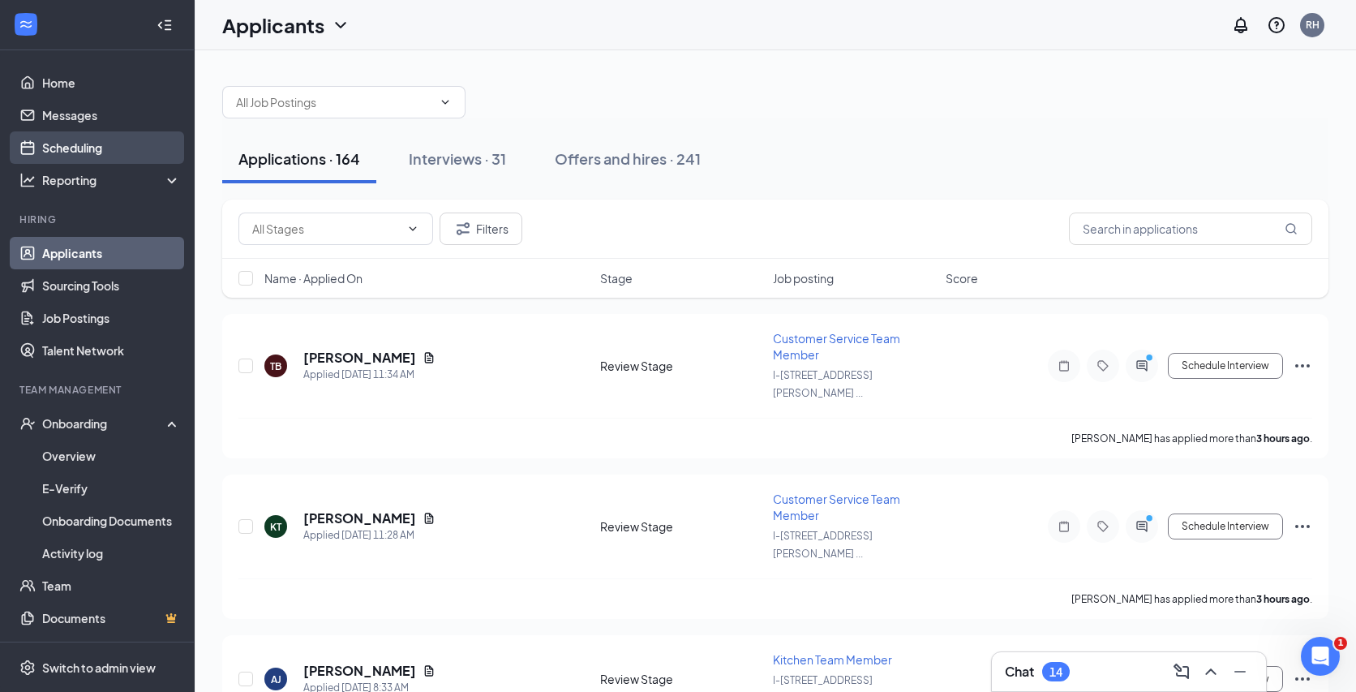
click at [109, 143] on link "Scheduling" at bounding box center [111, 147] width 139 height 32
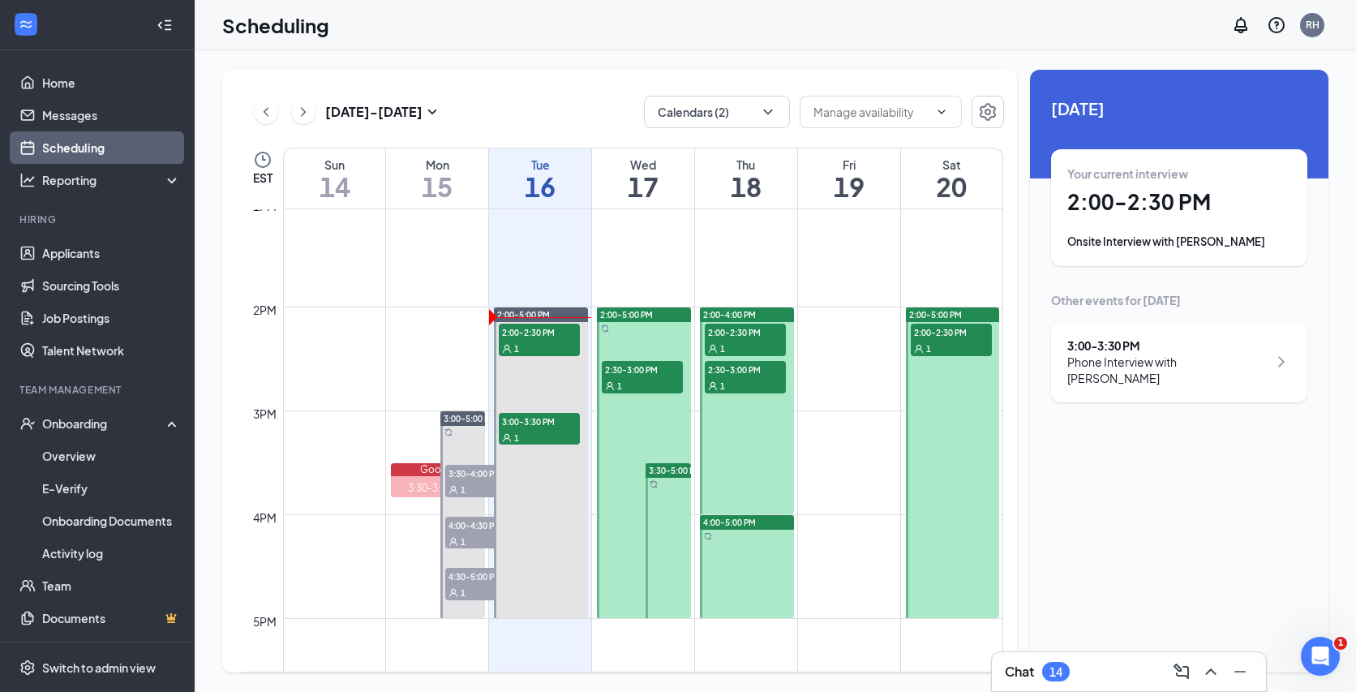
scroll to position [1357, 0]
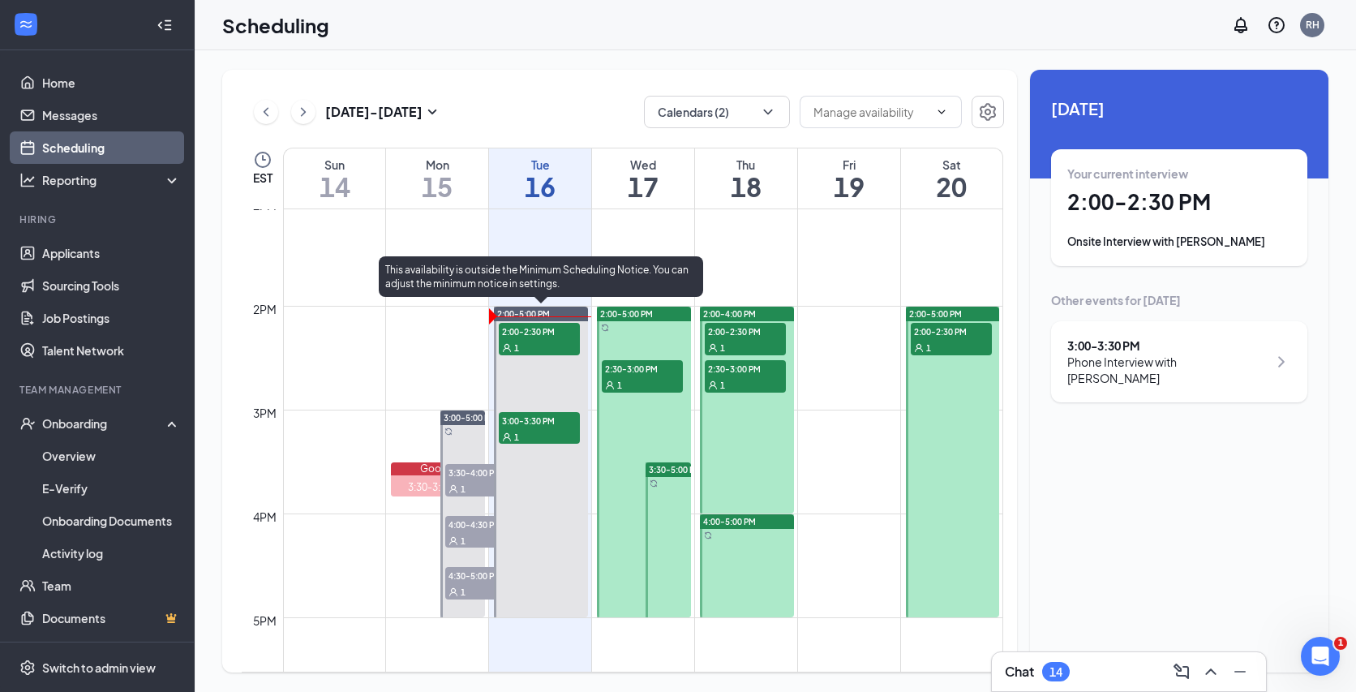
click at [558, 332] on span "2:00-2:30 PM" at bounding box center [539, 331] width 81 height 16
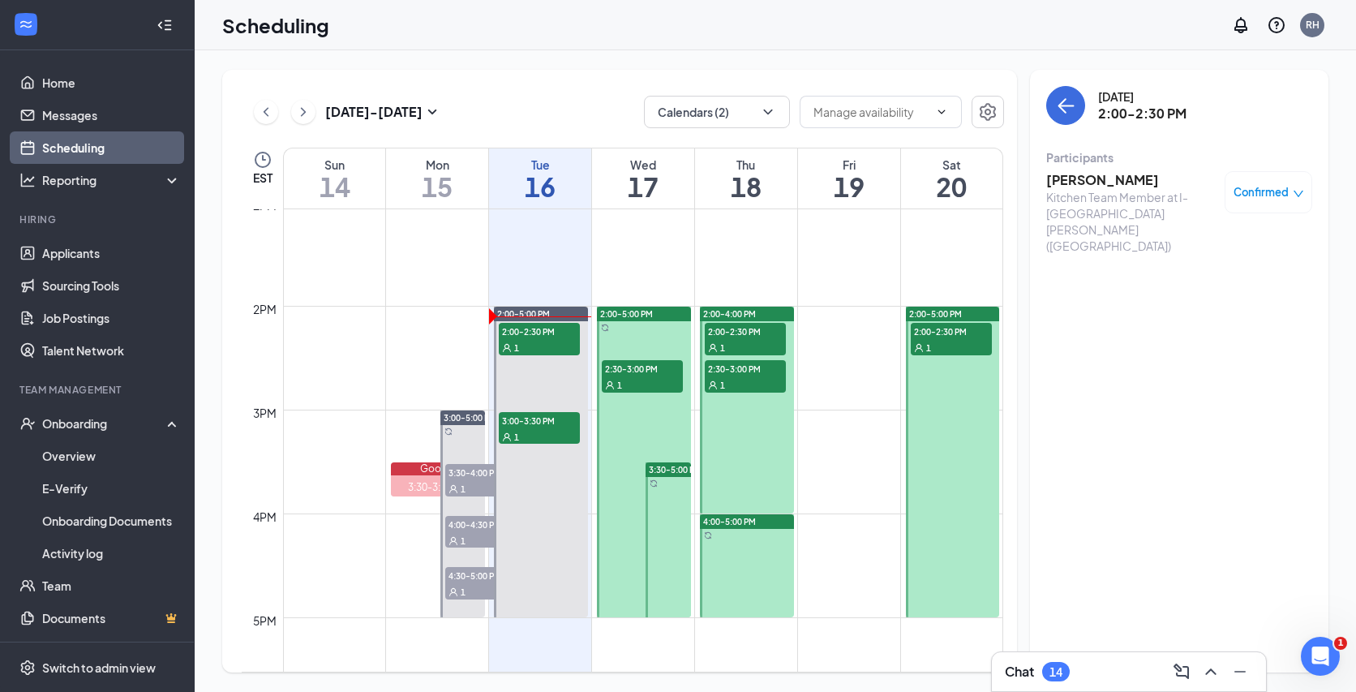
click at [1076, 183] on h3 "[PERSON_NAME]" at bounding box center [1131, 180] width 170 height 18
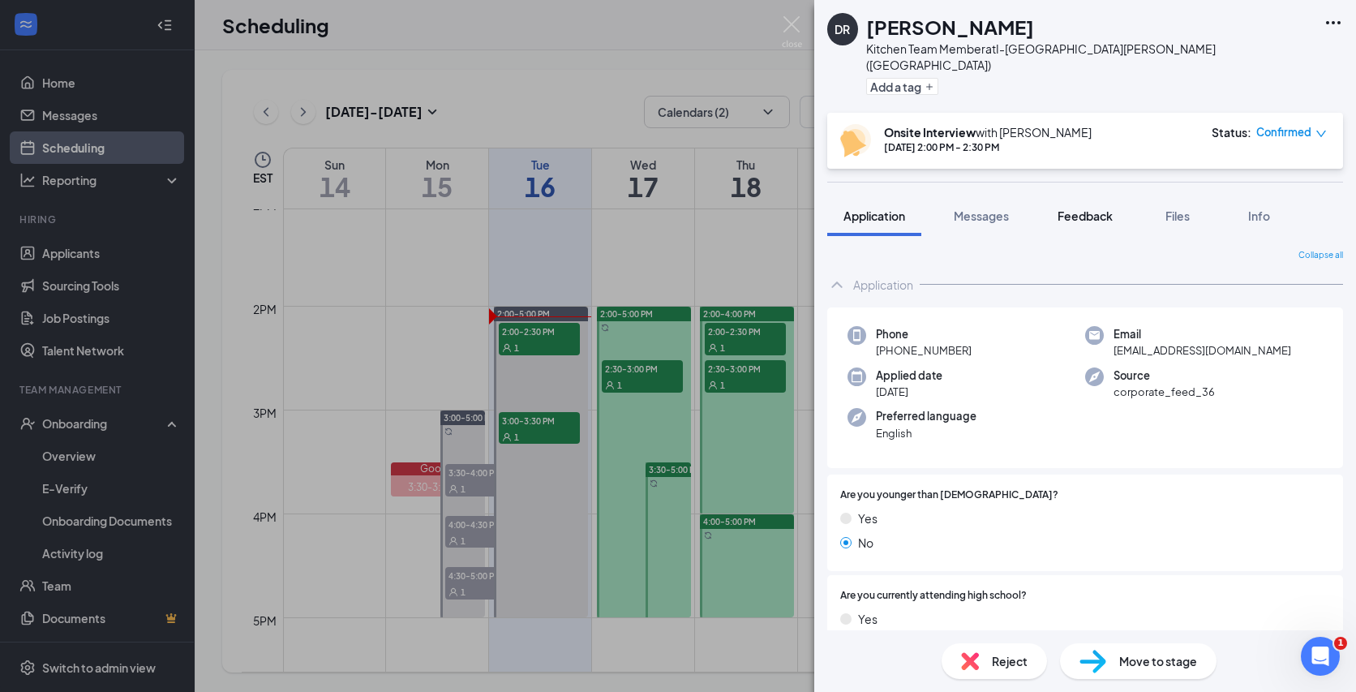
click at [1076, 195] on button "Feedback" at bounding box center [1085, 215] width 88 height 41
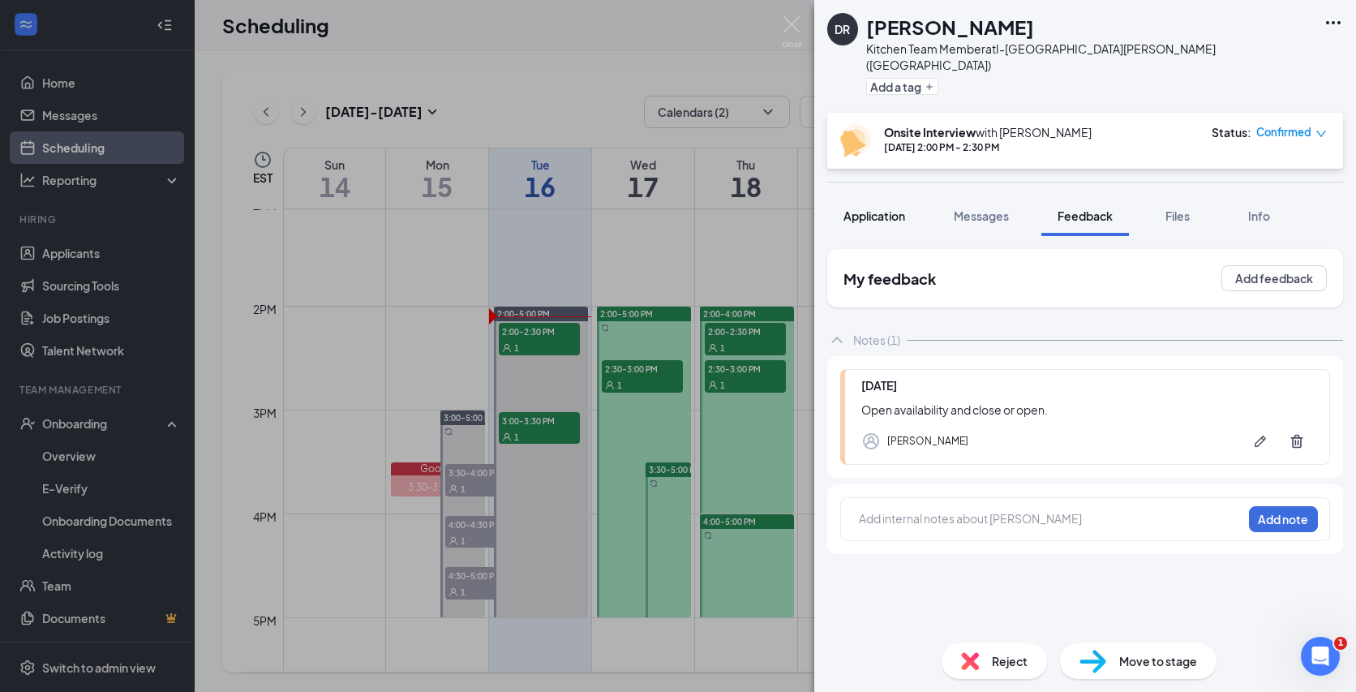
click at [865, 195] on button "Application" at bounding box center [874, 215] width 94 height 41
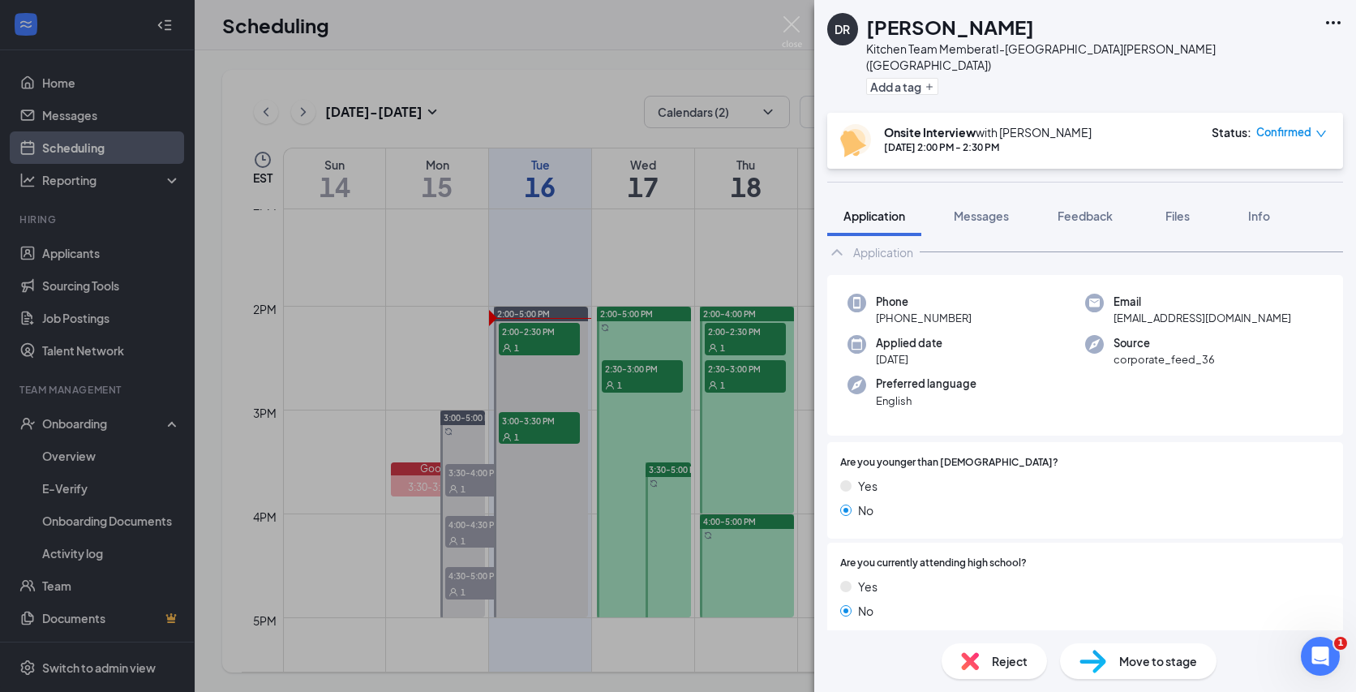
scroll to position [28, 0]
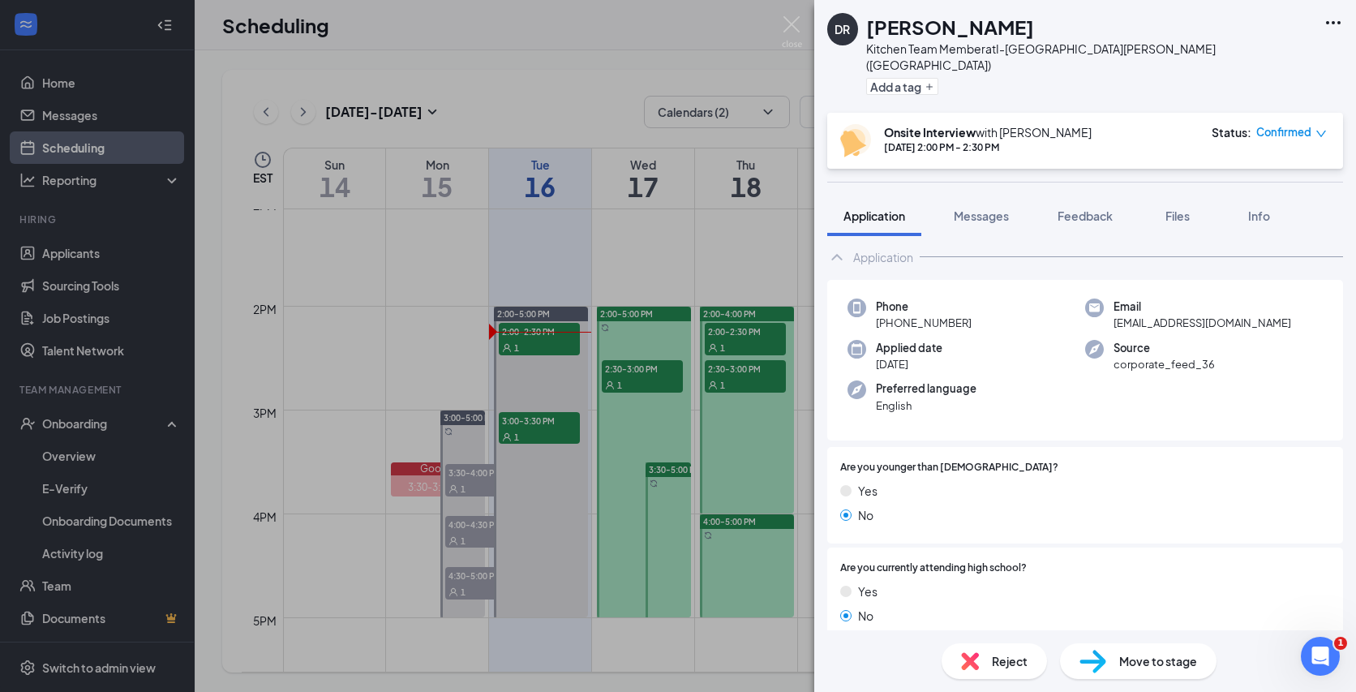
click at [1119, 661] on span "Move to stage" at bounding box center [1158, 661] width 78 height 18
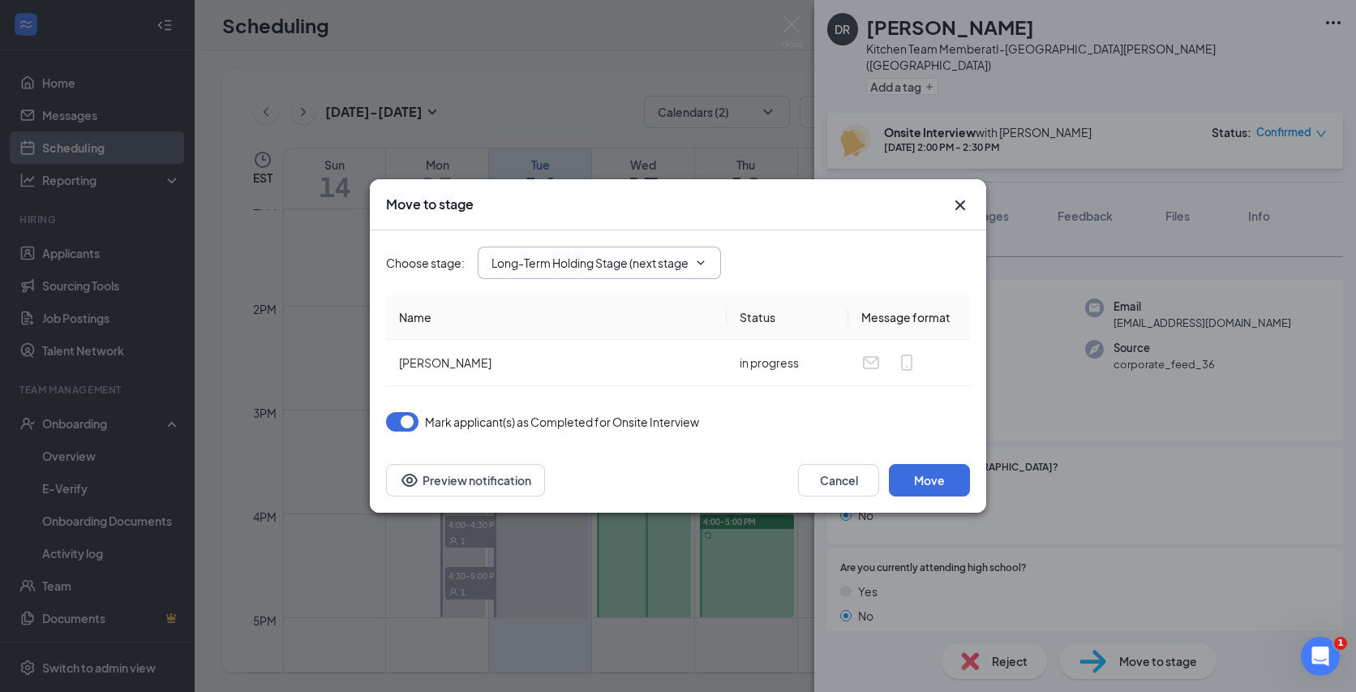
click at [631, 275] on span "Long-Term Holding Stage (next stage)" at bounding box center [599, 263] width 243 height 32
click at [681, 243] on div "Choose stage : Long-Term Holding Stage (next stage)" at bounding box center [678, 262] width 584 height 65
click at [672, 262] on input "Long-Term Holding Stage (next stage)" at bounding box center [589, 263] width 196 height 18
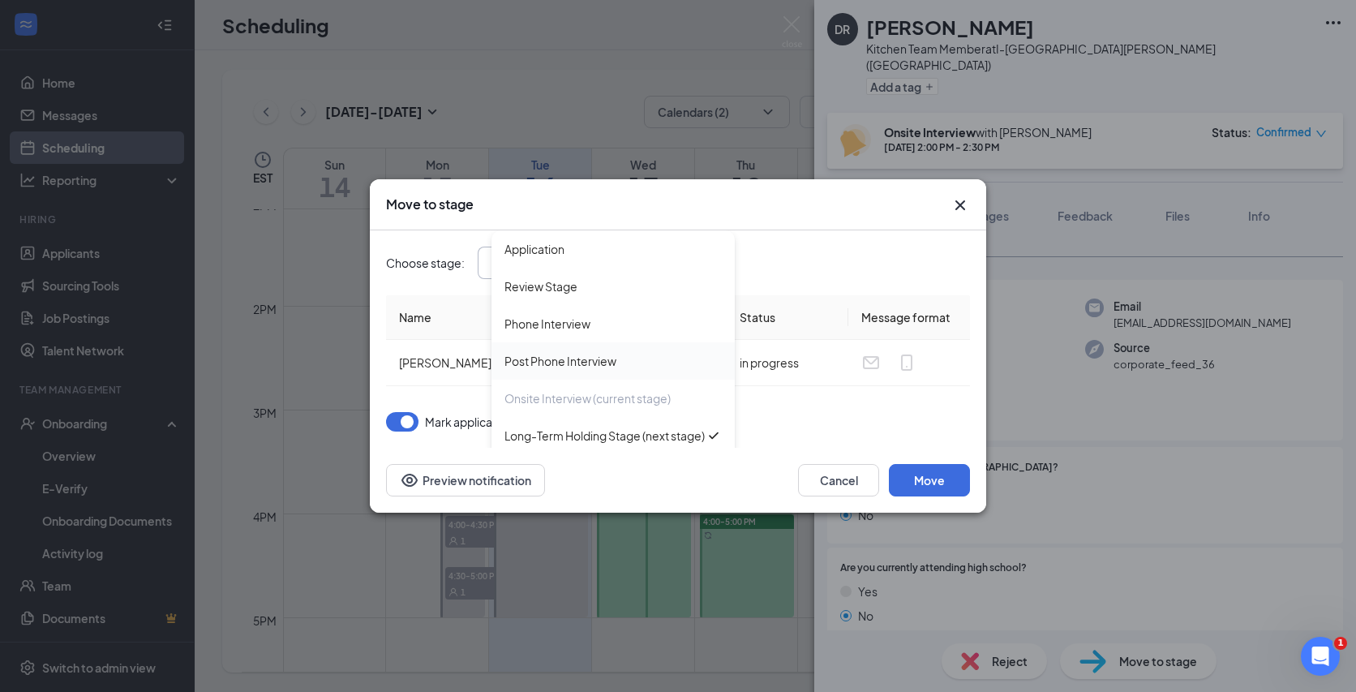
scroll to position [110, 0]
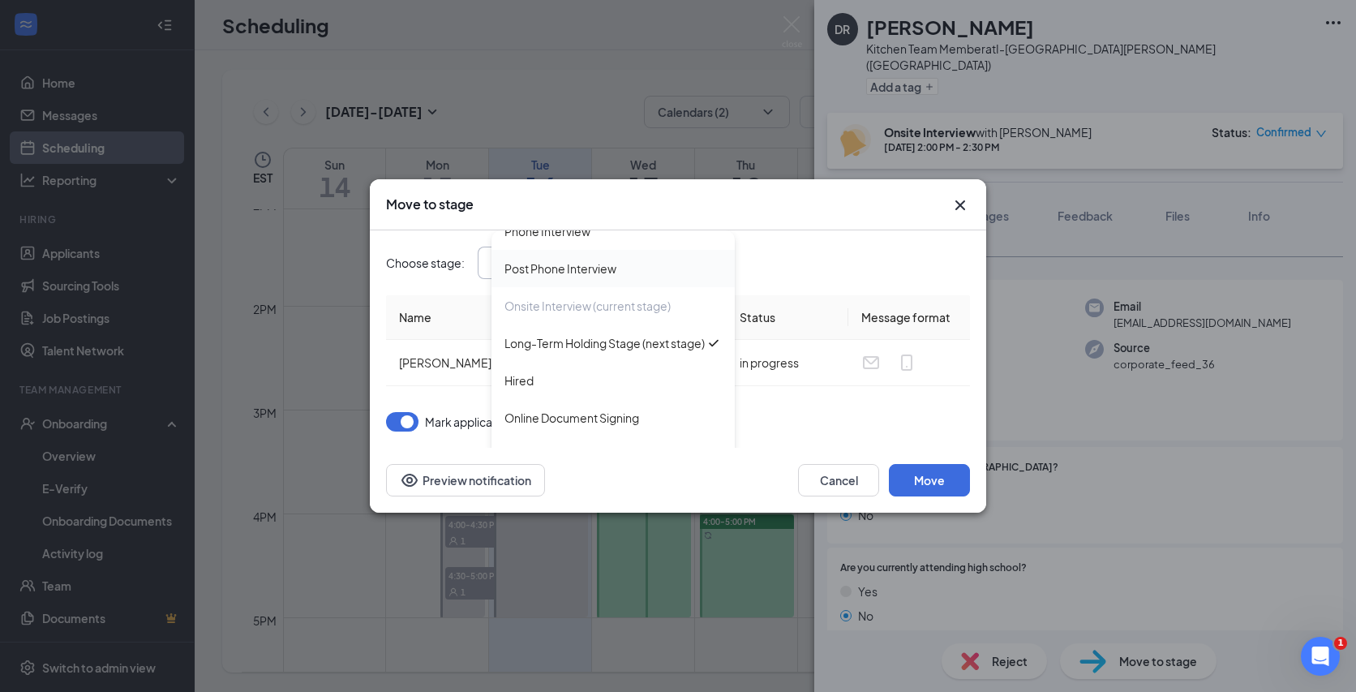
click at [625, 360] on div "Long-Term Holding Stage (next stage)" at bounding box center [612, 342] width 243 height 37
click at [645, 258] on input "Long-Term Holding Stage (next stage)" at bounding box center [589, 263] width 196 height 18
click at [604, 388] on div "Hired" at bounding box center [612, 380] width 217 height 18
type input "Hired"
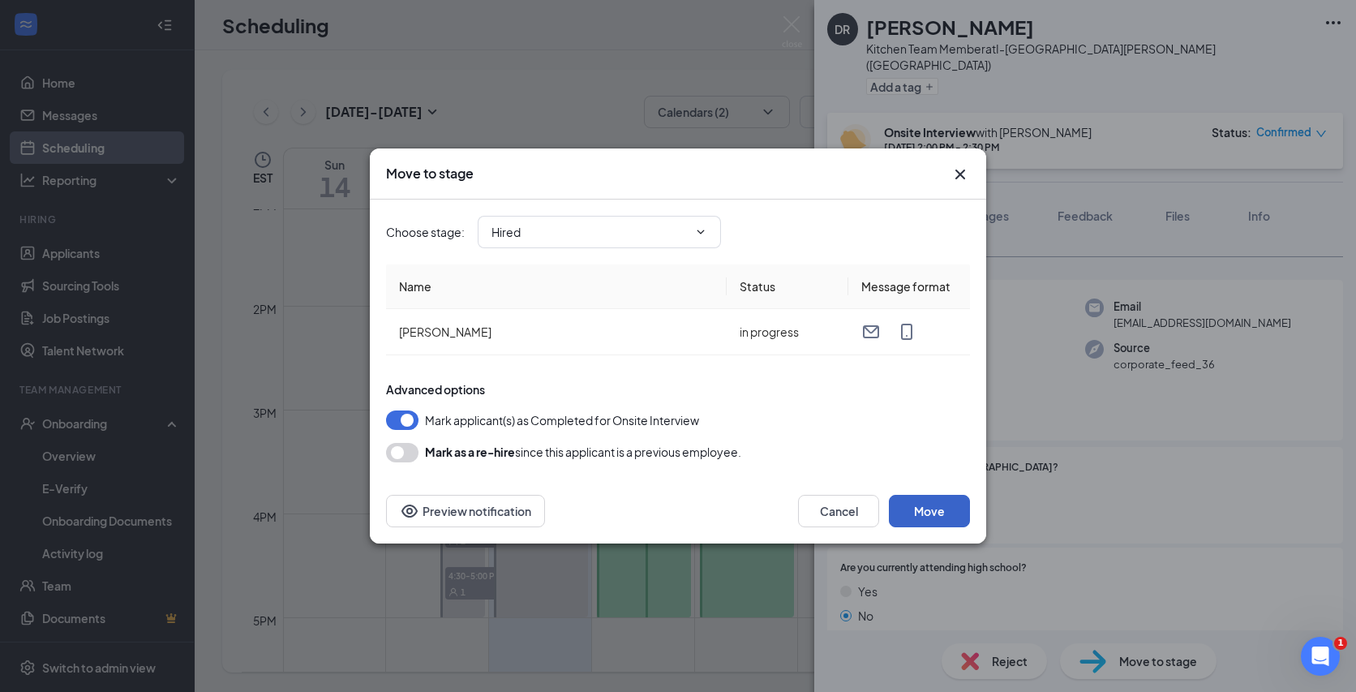
click at [903, 514] on button "Move" at bounding box center [929, 511] width 81 height 32
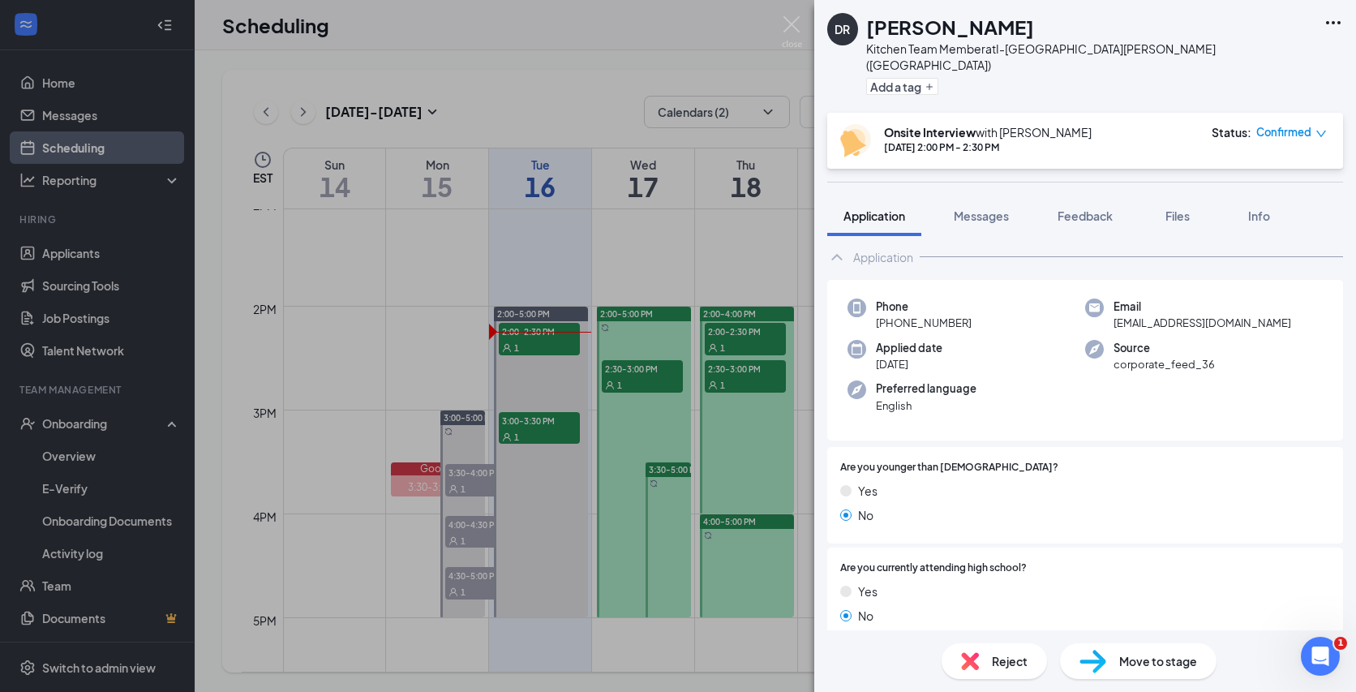
click at [1109, 656] on div "Move to stage" at bounding box center [1138, 661] width 157 height 36
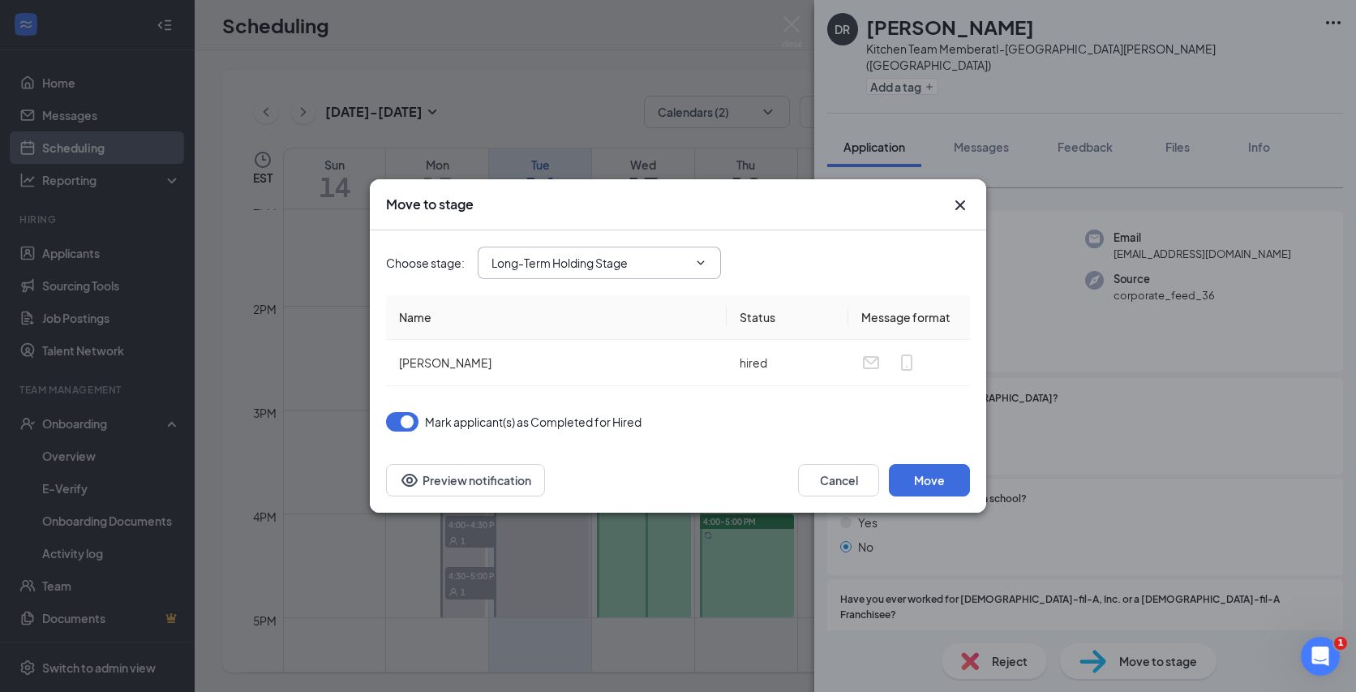
click at [680, 258] on input "Long-Term Holding Stage" at bounding box center [589, 263] width 196 height 18
click at [654, 407] on div "Online Document Signing (next stage)" at bounding box center [612, 417] width 243 height 37
type input "Online Document Signing (next stage)"
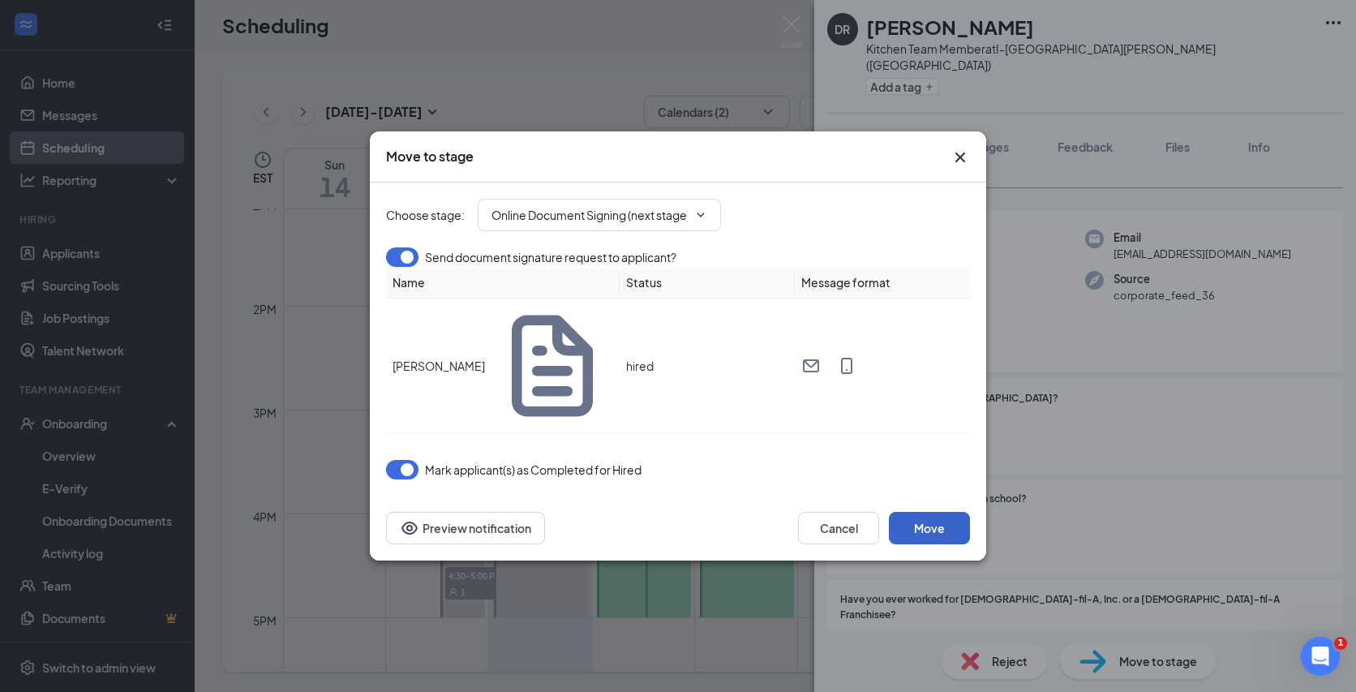
click at [935, 512] on button "Move" at bounding box center [929, 528] width 81 height 32
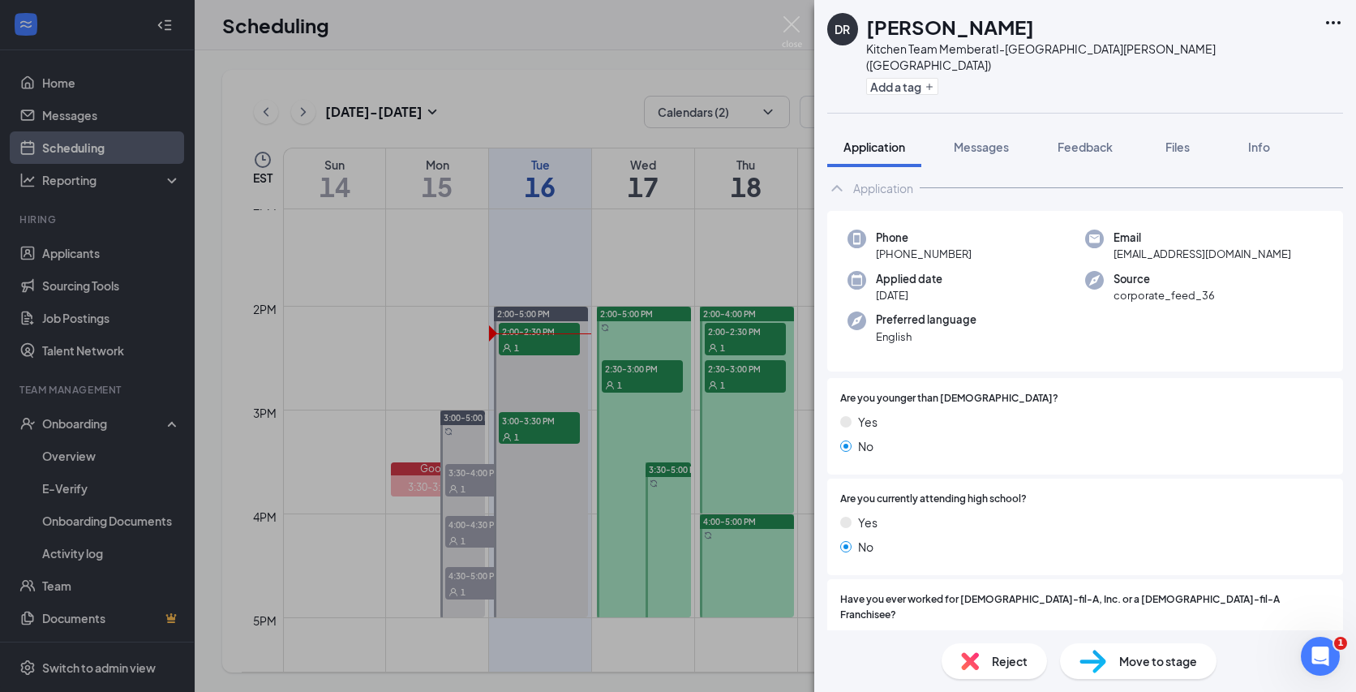
click at [397, 353] on div "[PERSON_NAME] Kitchen Team Member at I-[GEOGRAPHIC_DATA][PERSON_NAME] ([GEOGRAP…" at bounding box center [678, 346] width 1356 height 692
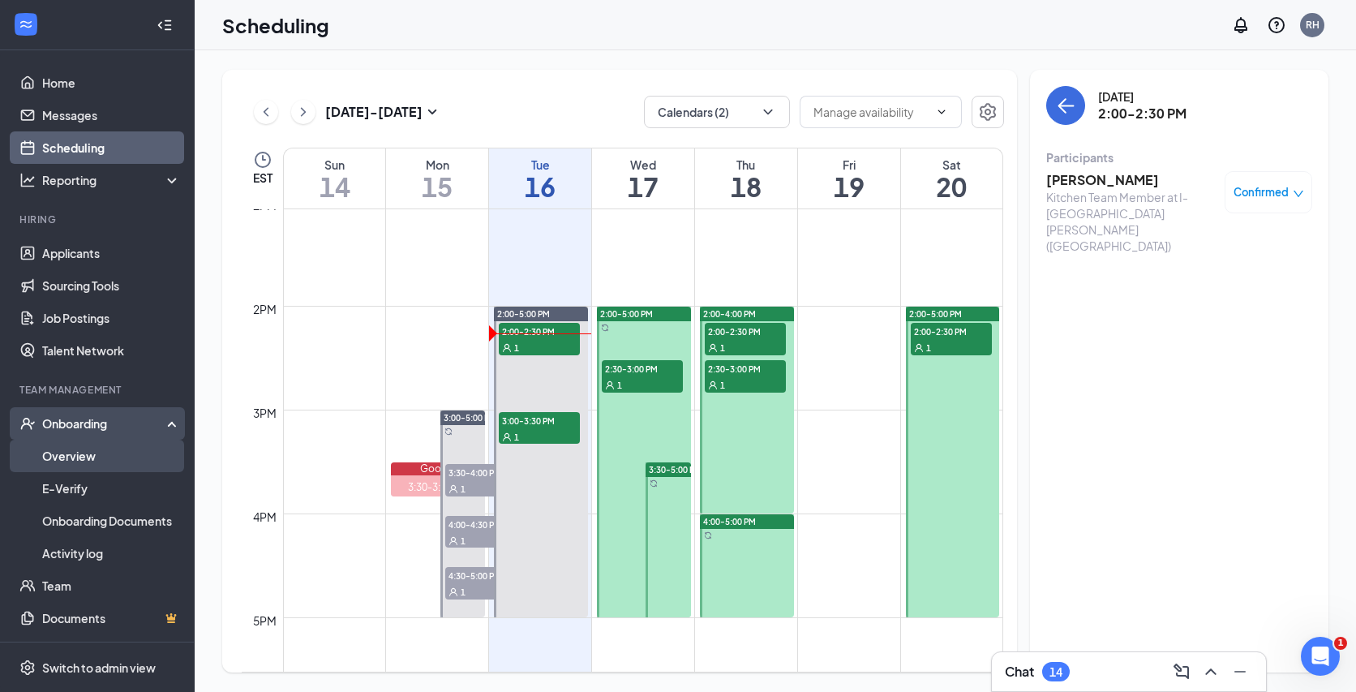
click at [116, 448] on link "Overview" at bounding box center [111, 456] width 139 height 32
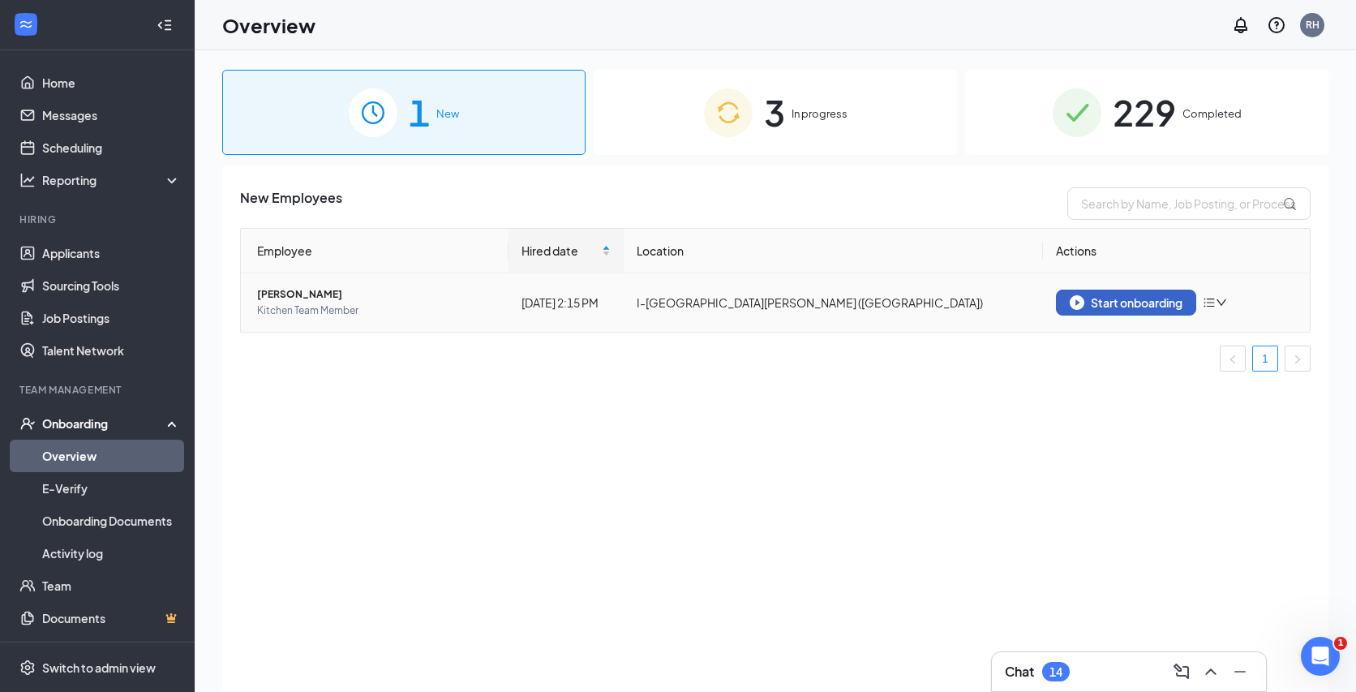
click at [1097, 298] on div "Start onboarding" at bounding box center [1126, 302] width 113 height 15
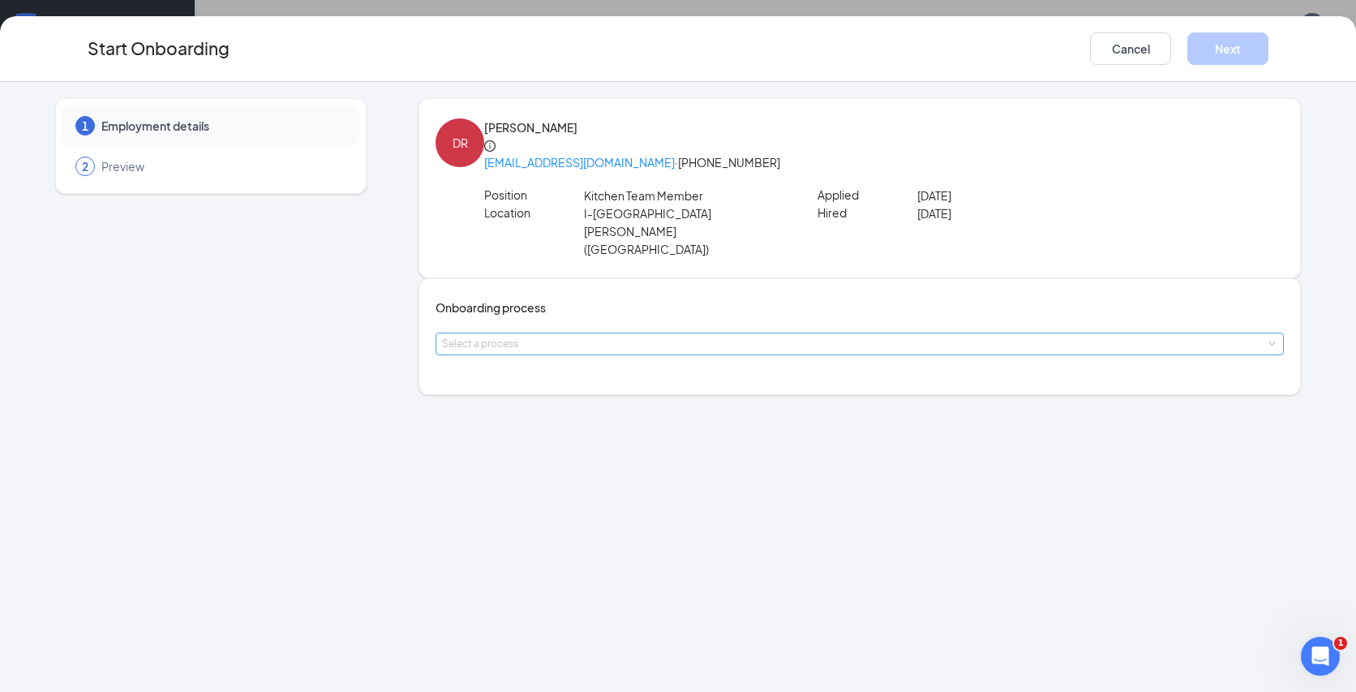
click at [680, 336] on div "Select a process" at bounding box center [856, 344] width 828 height 16
click at [661, 350] on li "New Hire Onboarding Process" at bounding box center [581, 363] width 266 height 29
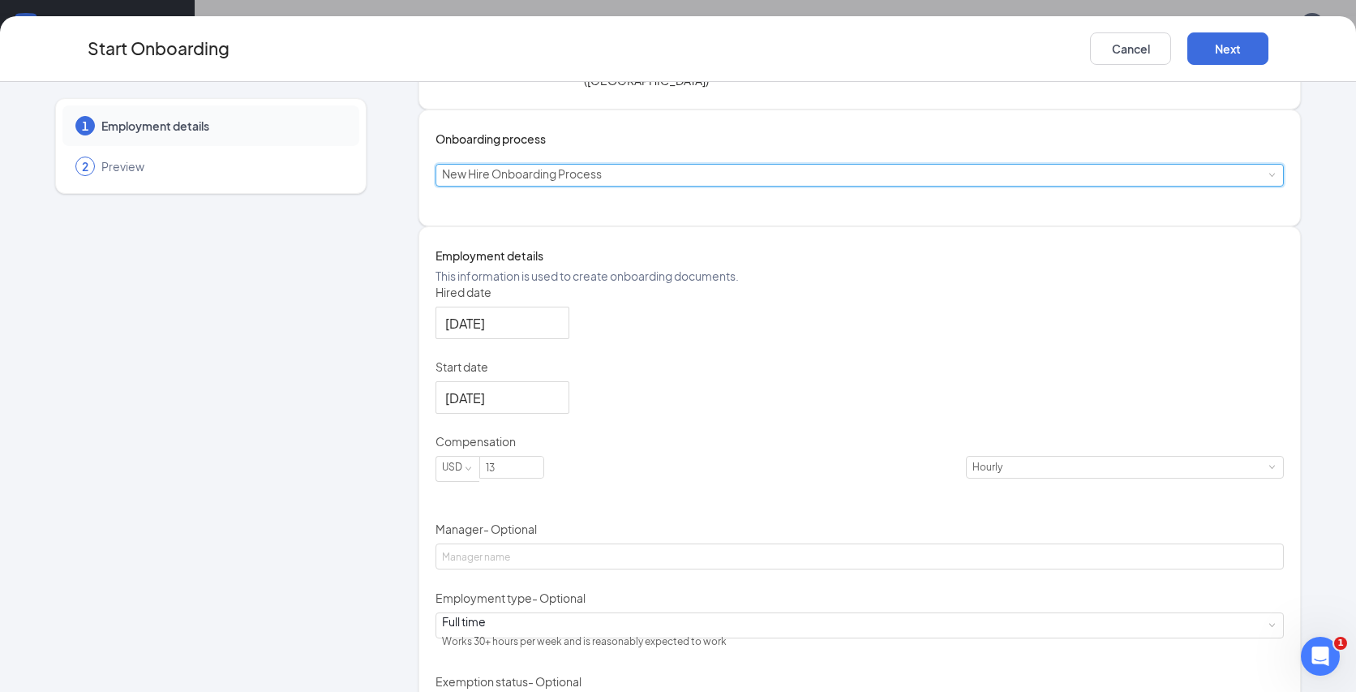
scroll to position [170, 0]
click at [560, 406] on div at bounding box center [502, 397] width 114 height 20
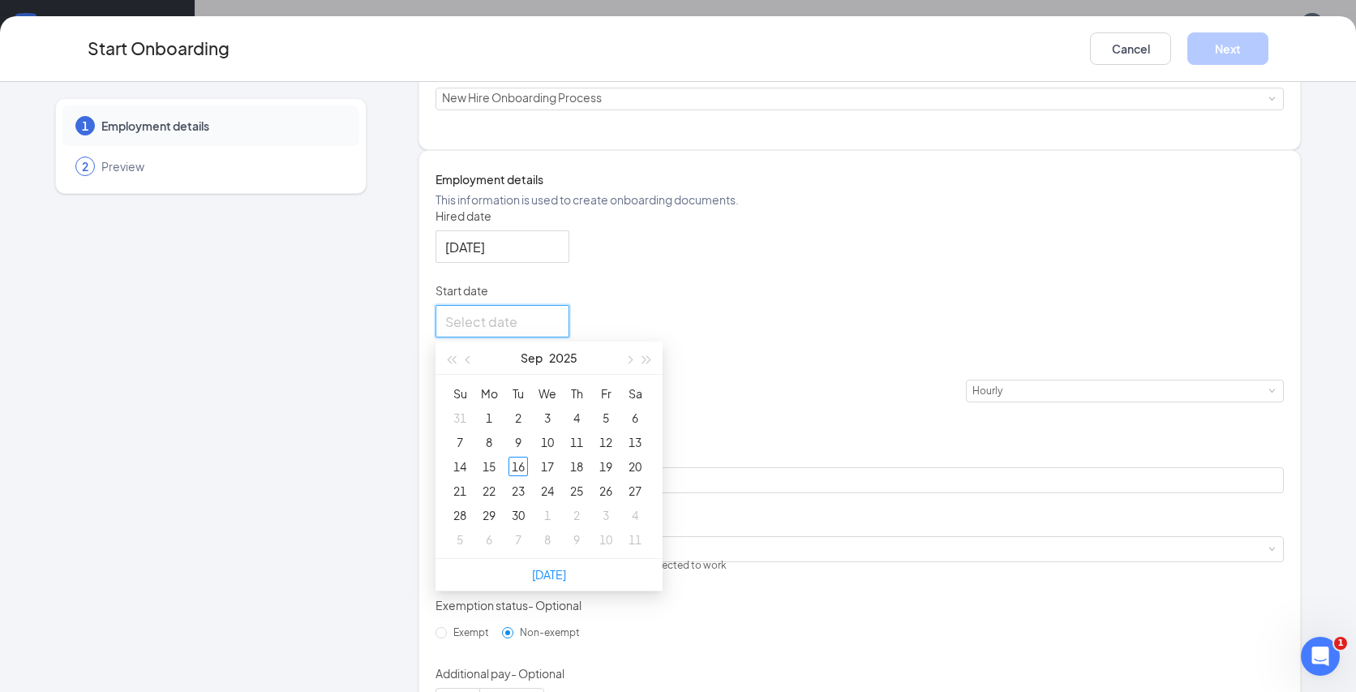
scroll to position [247, 0]
type input "[DATE]"
